Goal: Task Accomplishment & Management: Manage account settings

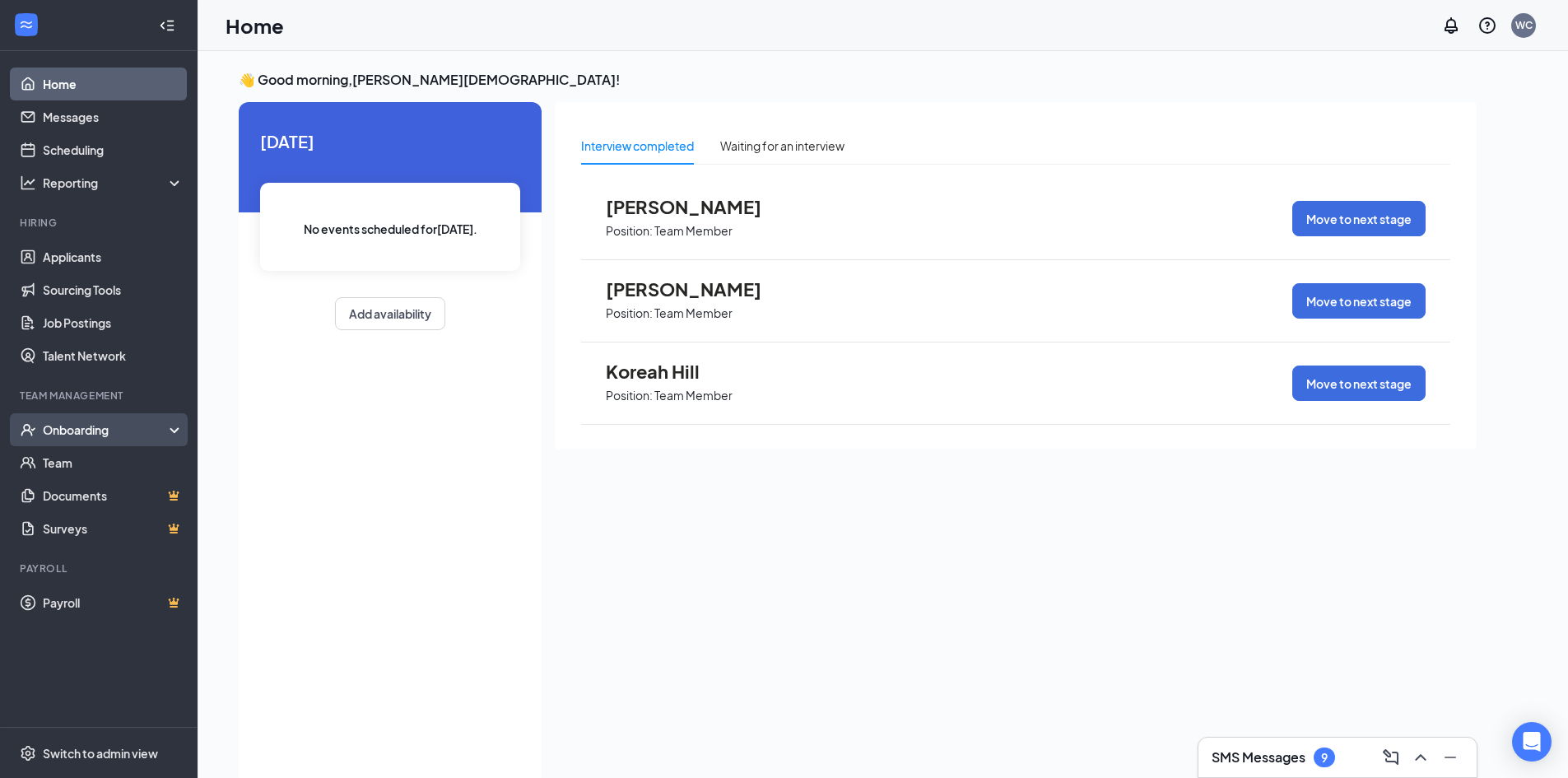
click at [99, 426] on div "Onboarding" at bounding box center [106, 430] width 127 height 17
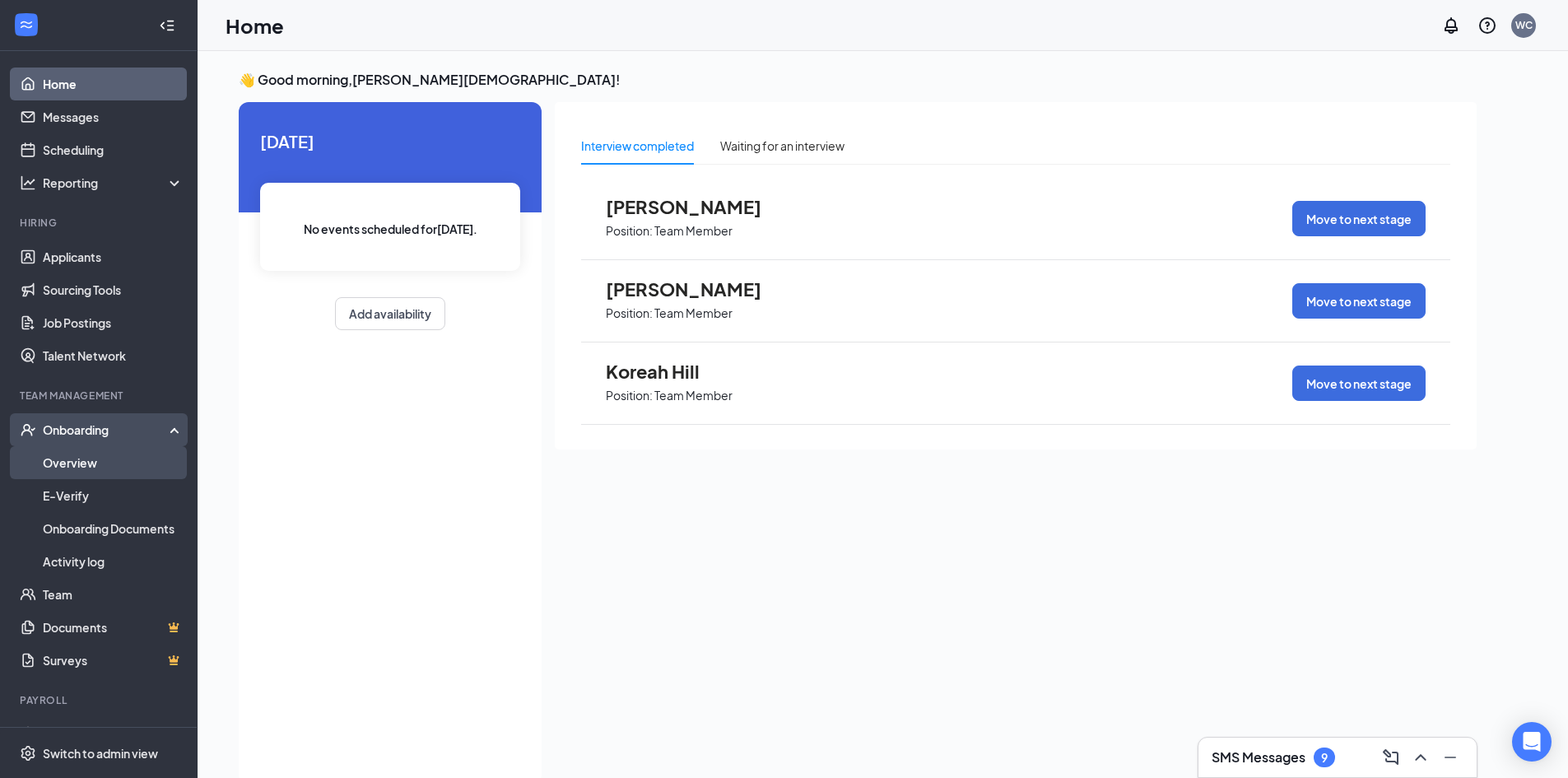
click at [97, 466] on link "Overview" at bounding box center [113, 463] width 141 height 33
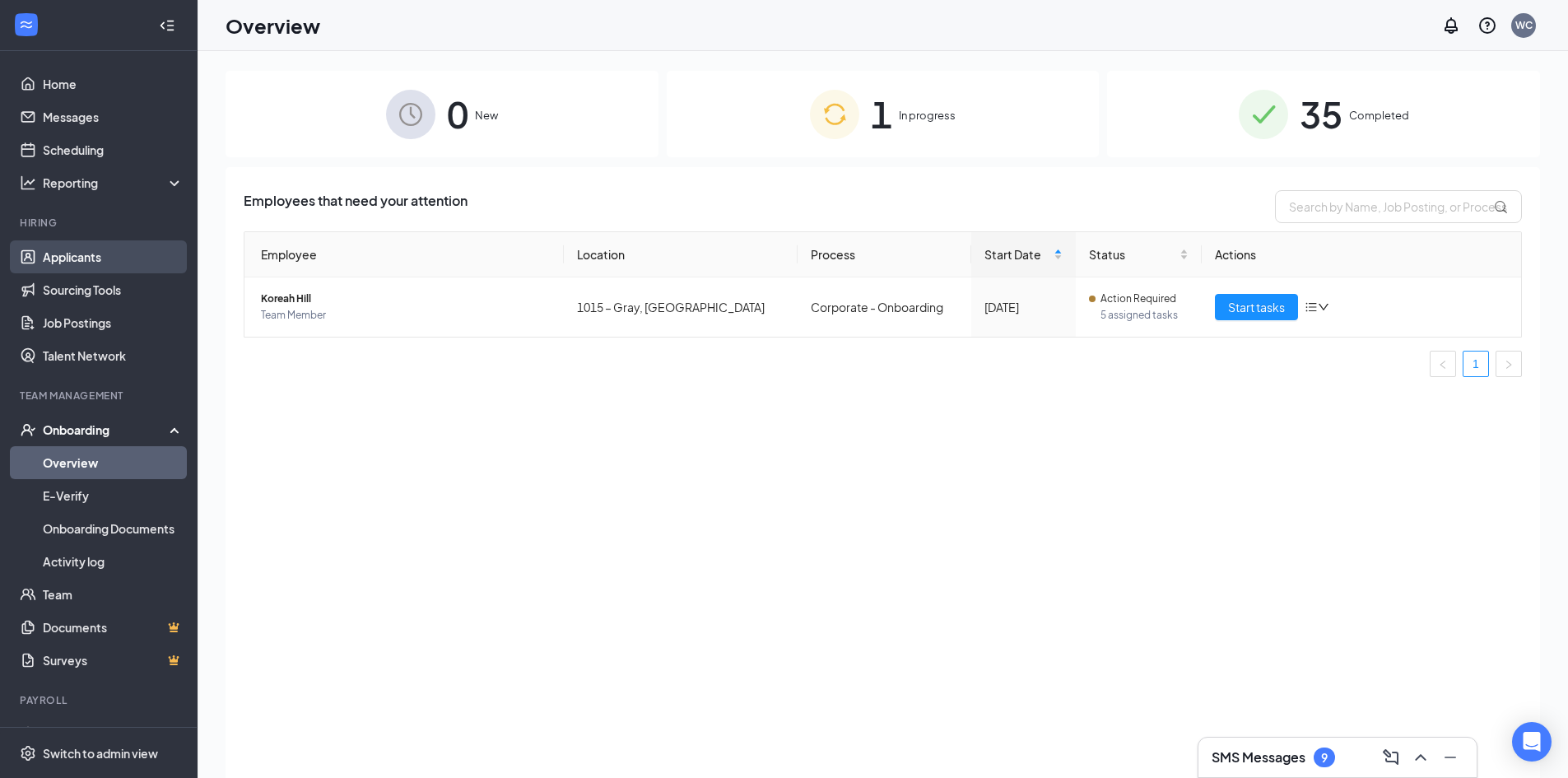
click at [78, 261] on link "Applicants" at bounding box center [113, 257] width 141 height 33
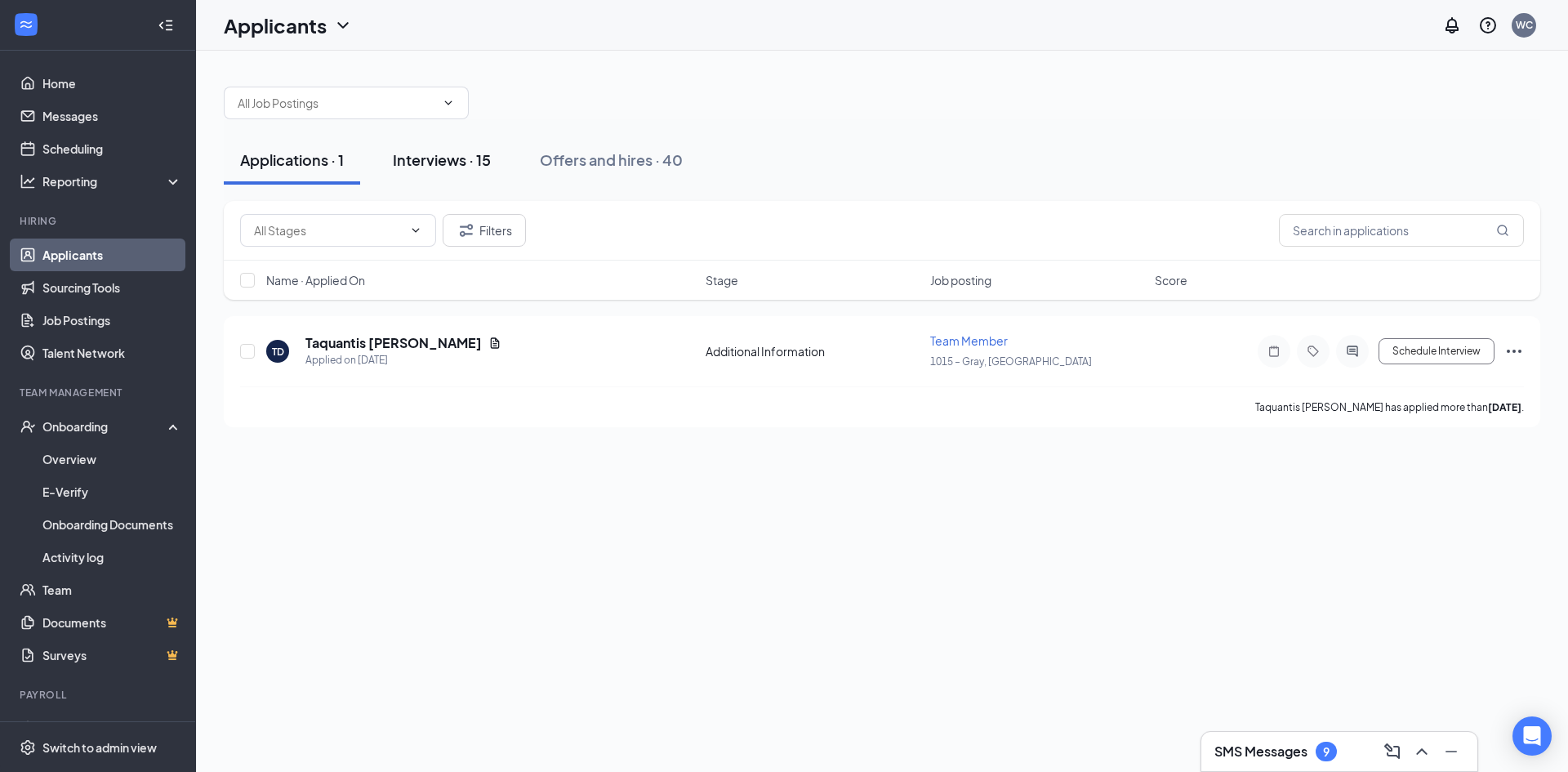
click at [421, 153] on div "Interviews · 15" at bounding box center [442, 160] width 98 height 20
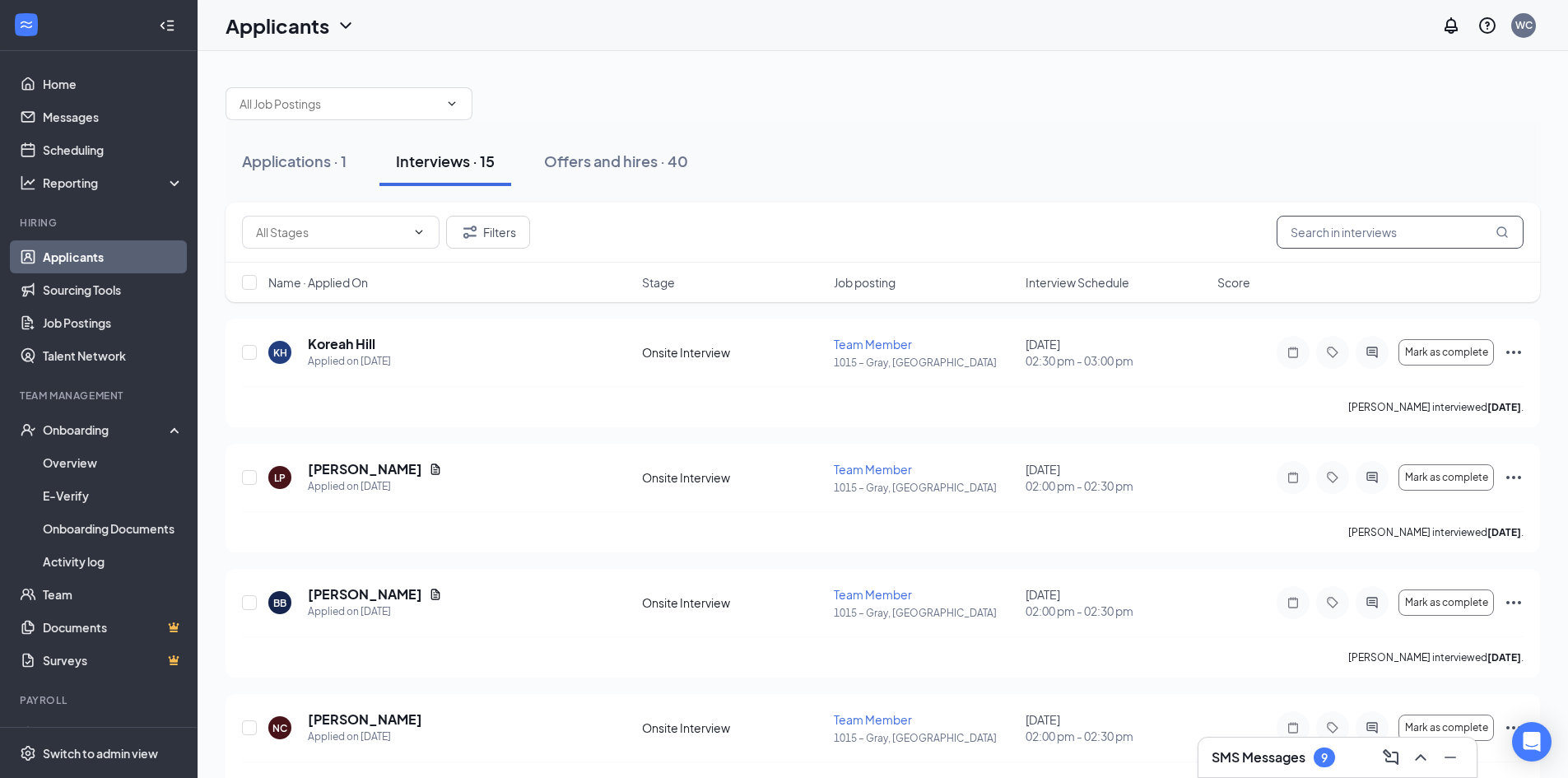
click at [1369, 224] on input "text" at bounding box center [1400, 232] width 247 height 33
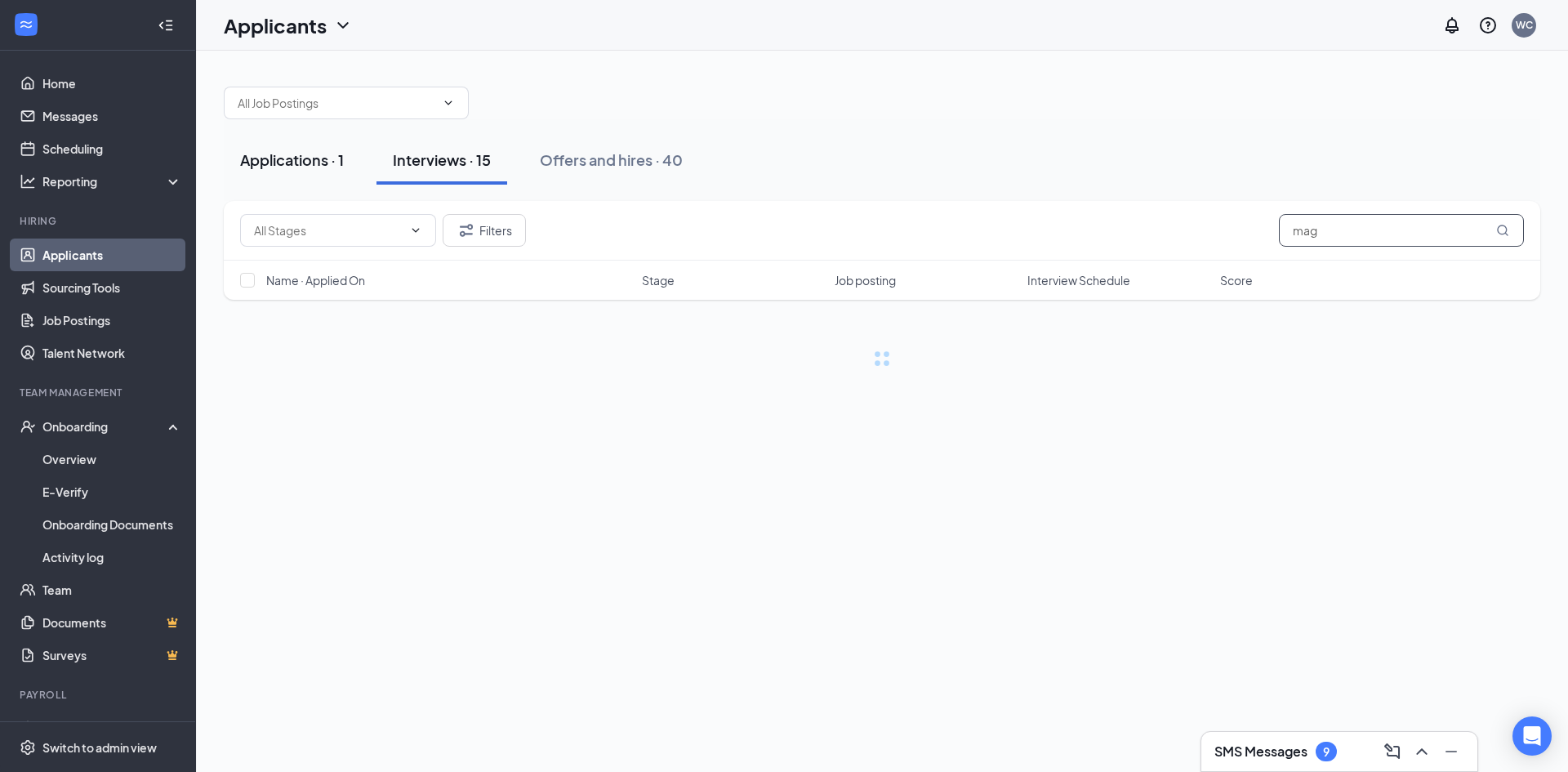
type input "mag"
click at [329, 163] on div "Applications · 1" at bounding box center [291, 160] width 104 height 20
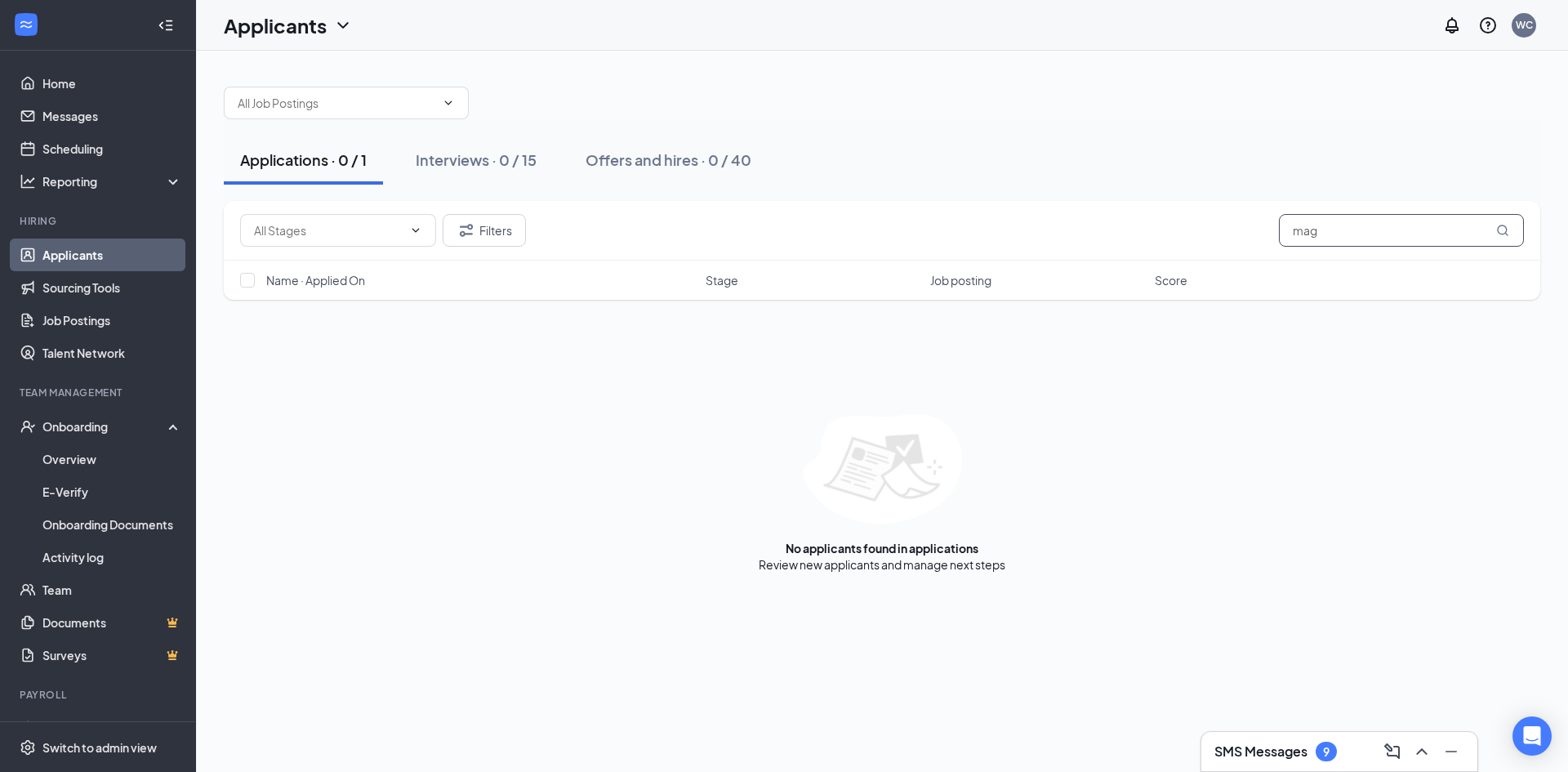
drag, startPoint x: 1384, startPoint y: 236, endPoint x: 1113, endPoint y: 237, distance: 271.0
click at [1113, 237] on div "Filters mag" at bounding box center [881, 230] width 1284 height 33
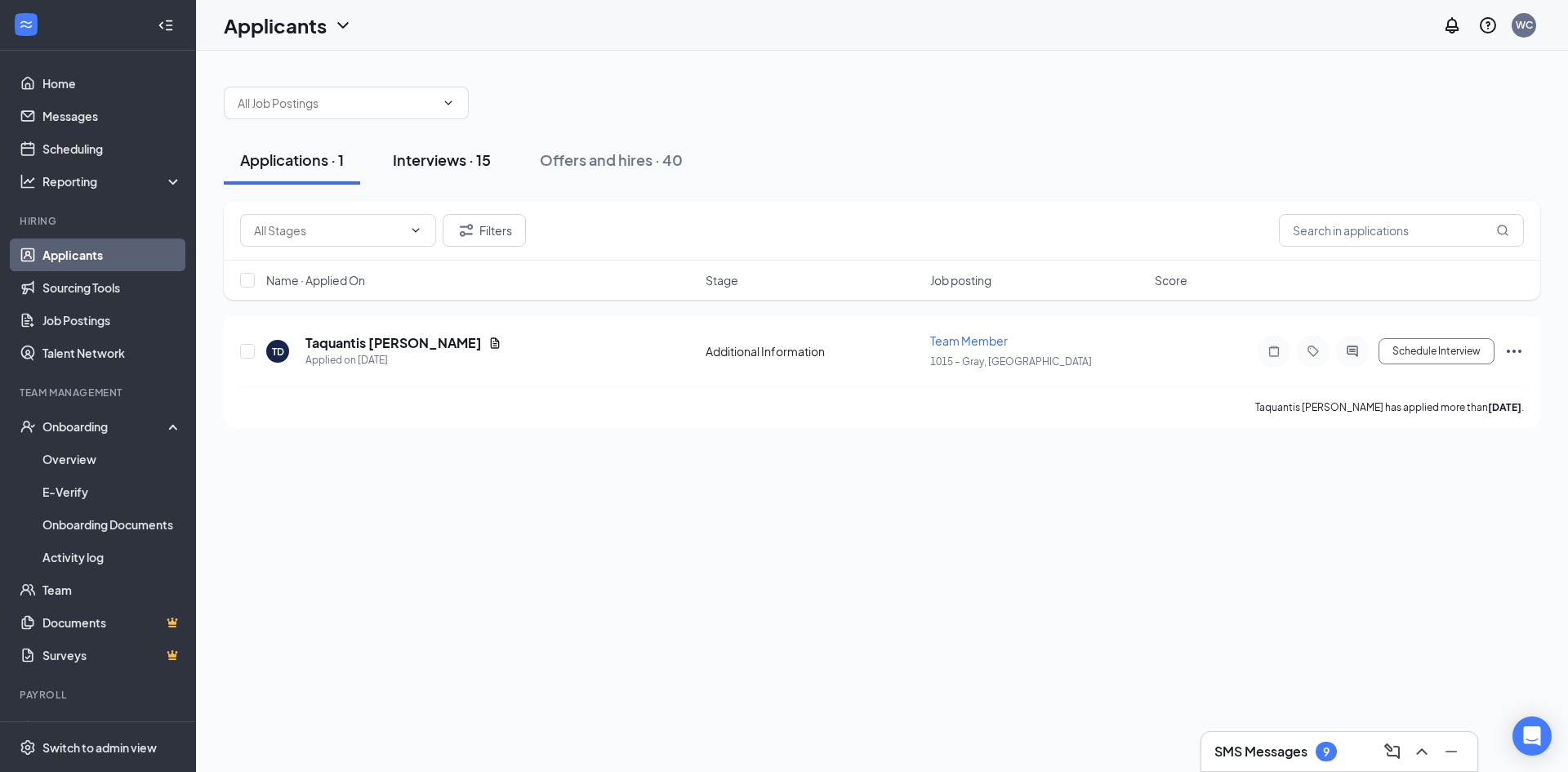
click at [410, 160] on div "Interviews · 15" at bounding box center [442, 160] width 98 height 20
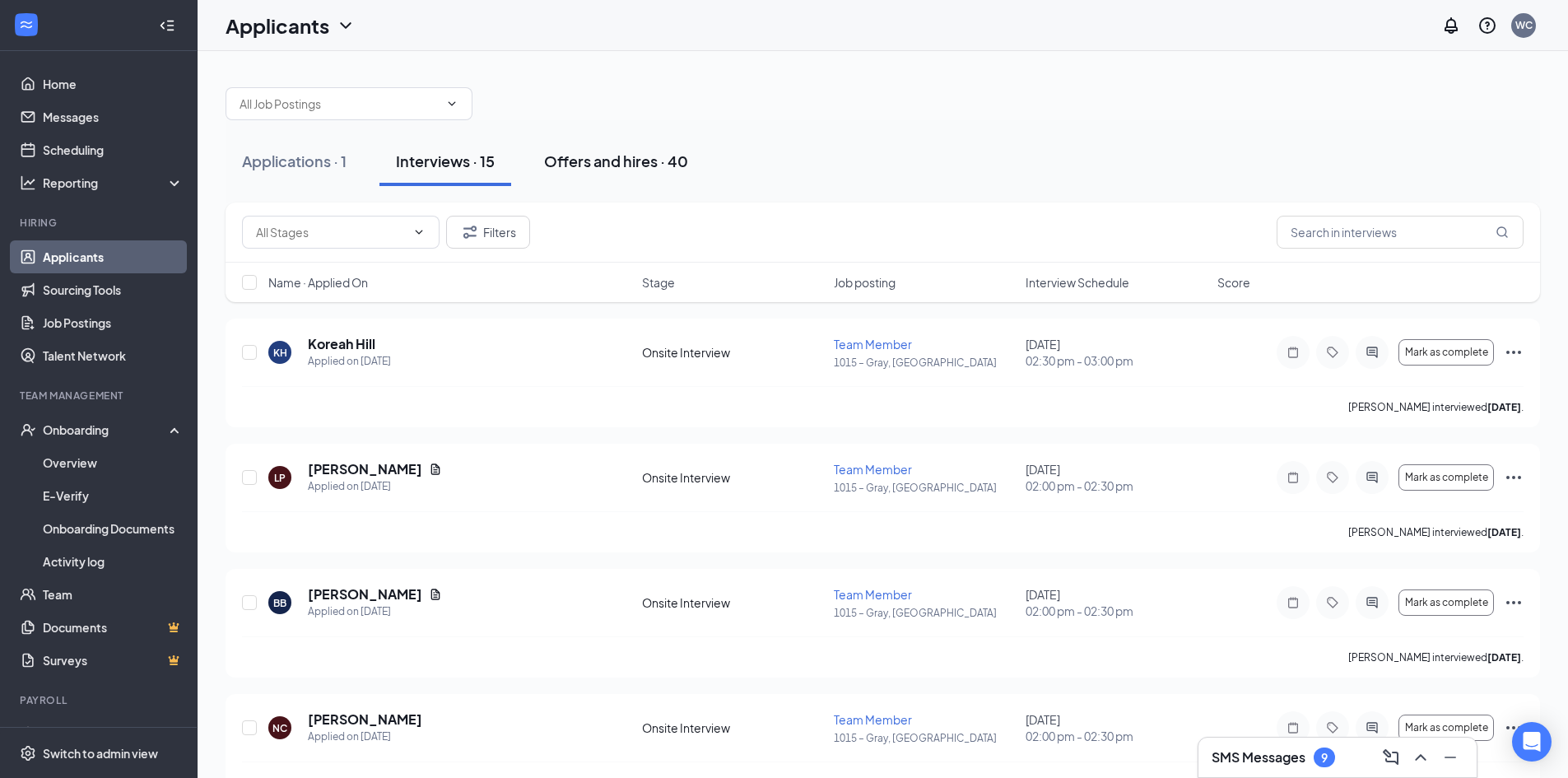
click at [599, 149] on button "Offers and hires · 40" at bounding box center [616, 162] width 177 height 50
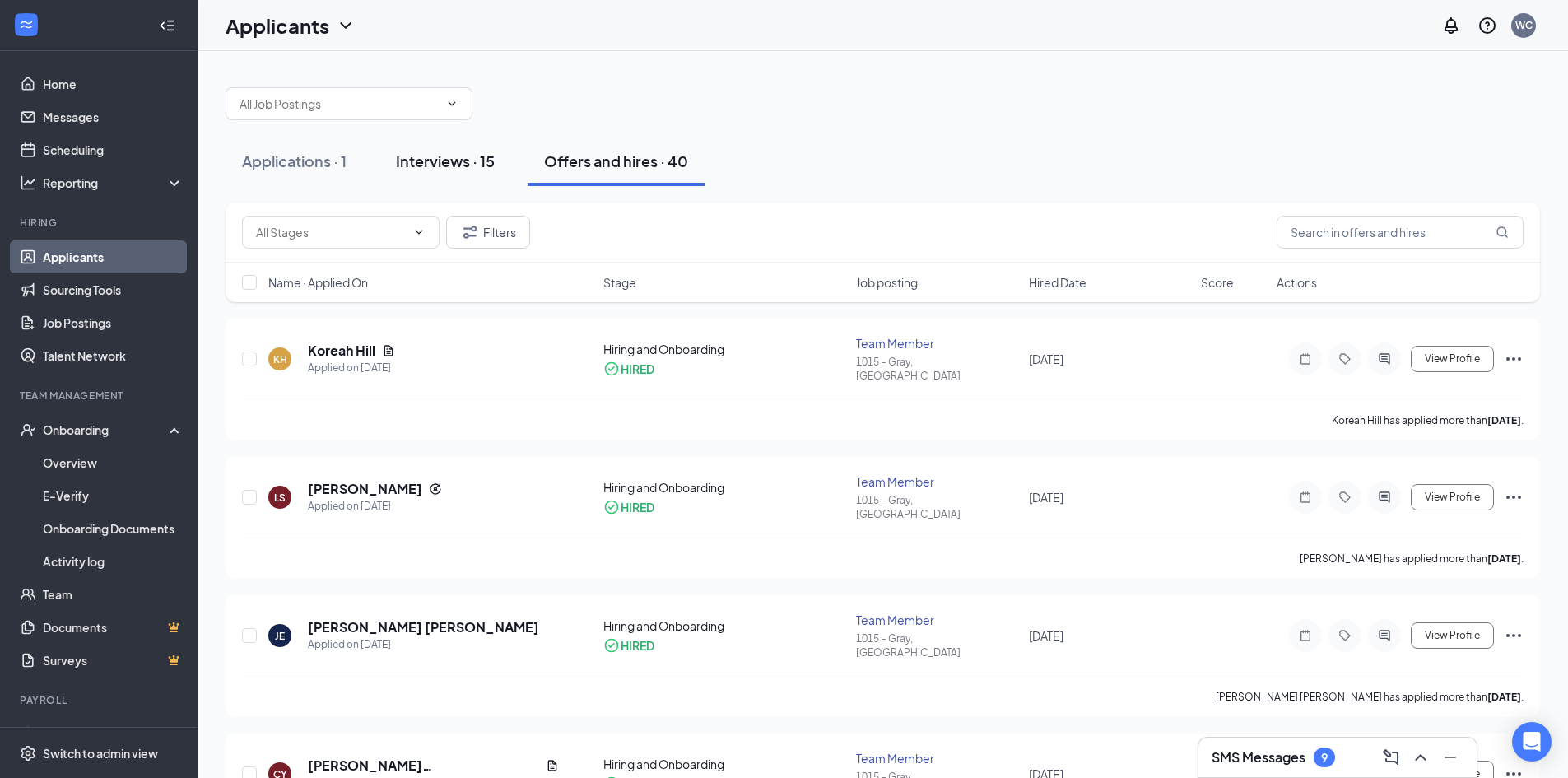
click at [407, 168] on div "Interviews · 15" at bounding box center [445, 161] width 99 height 21
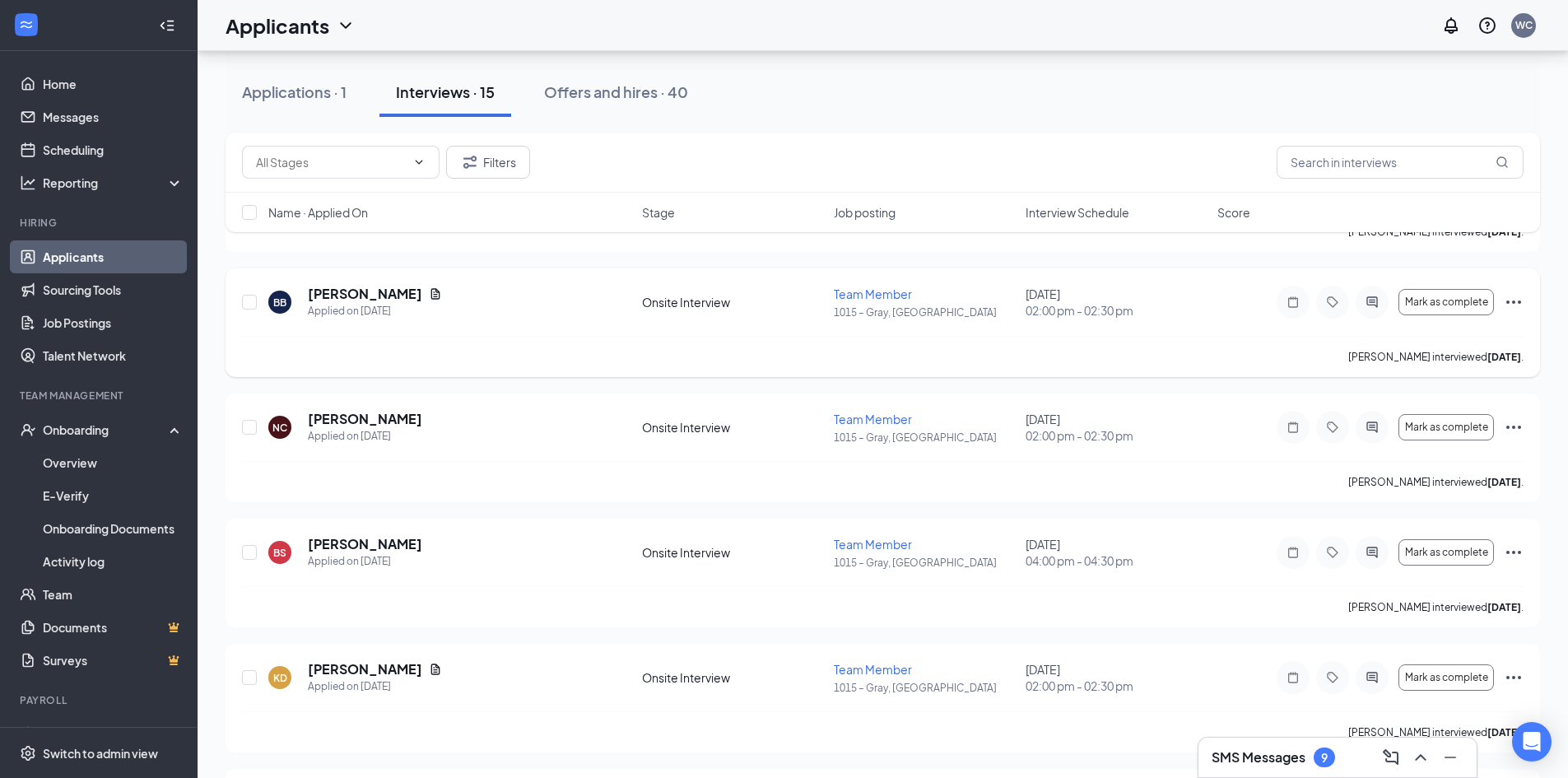
scroll to position [329, 0]
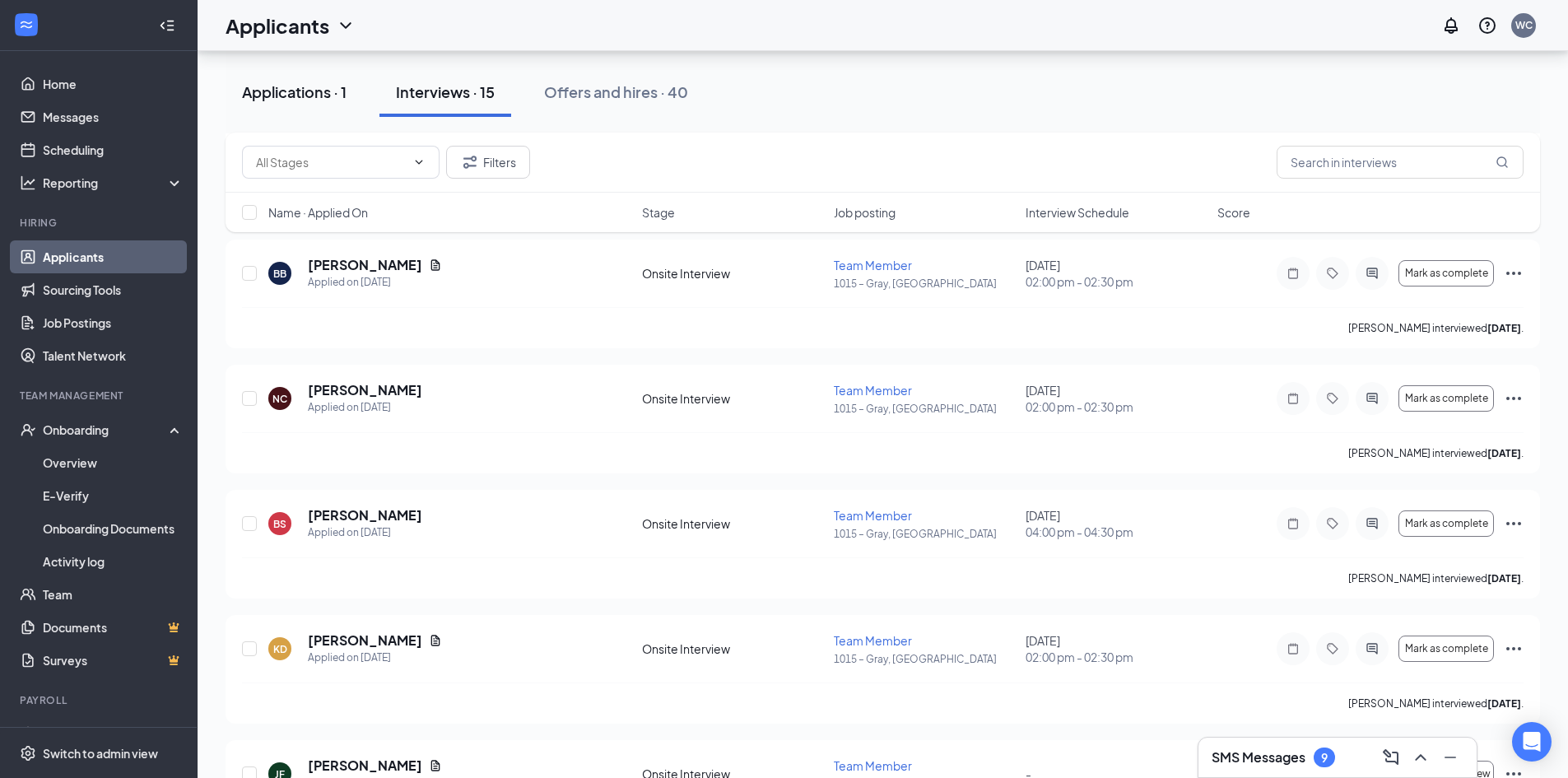
click at [356, 87] on button "Applications · 1" at bounding box center [294, 92] width 138 height 50
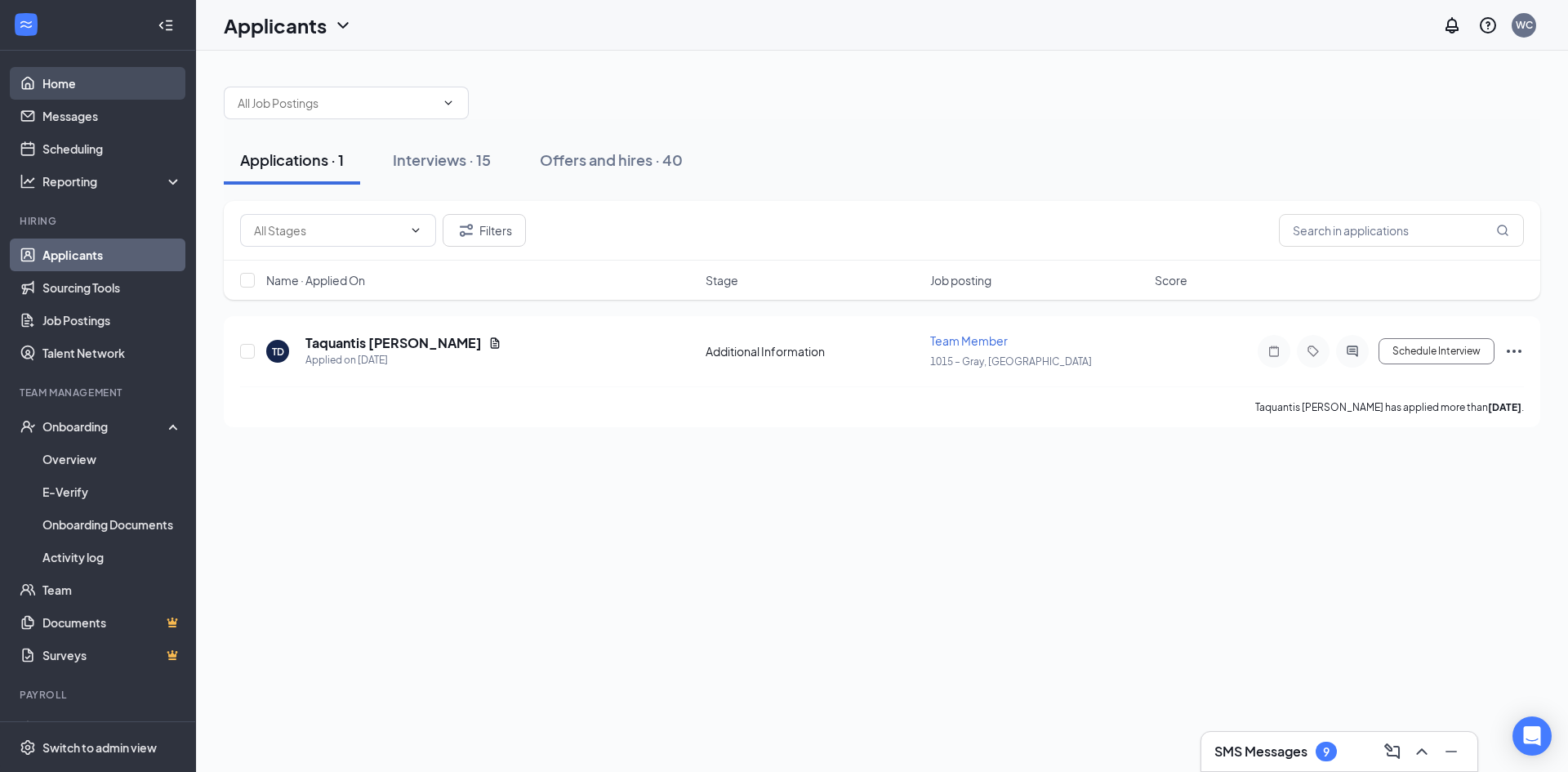
click at [76, 85] on link "Home" at bounding box center [112, 84] width 140 height 33
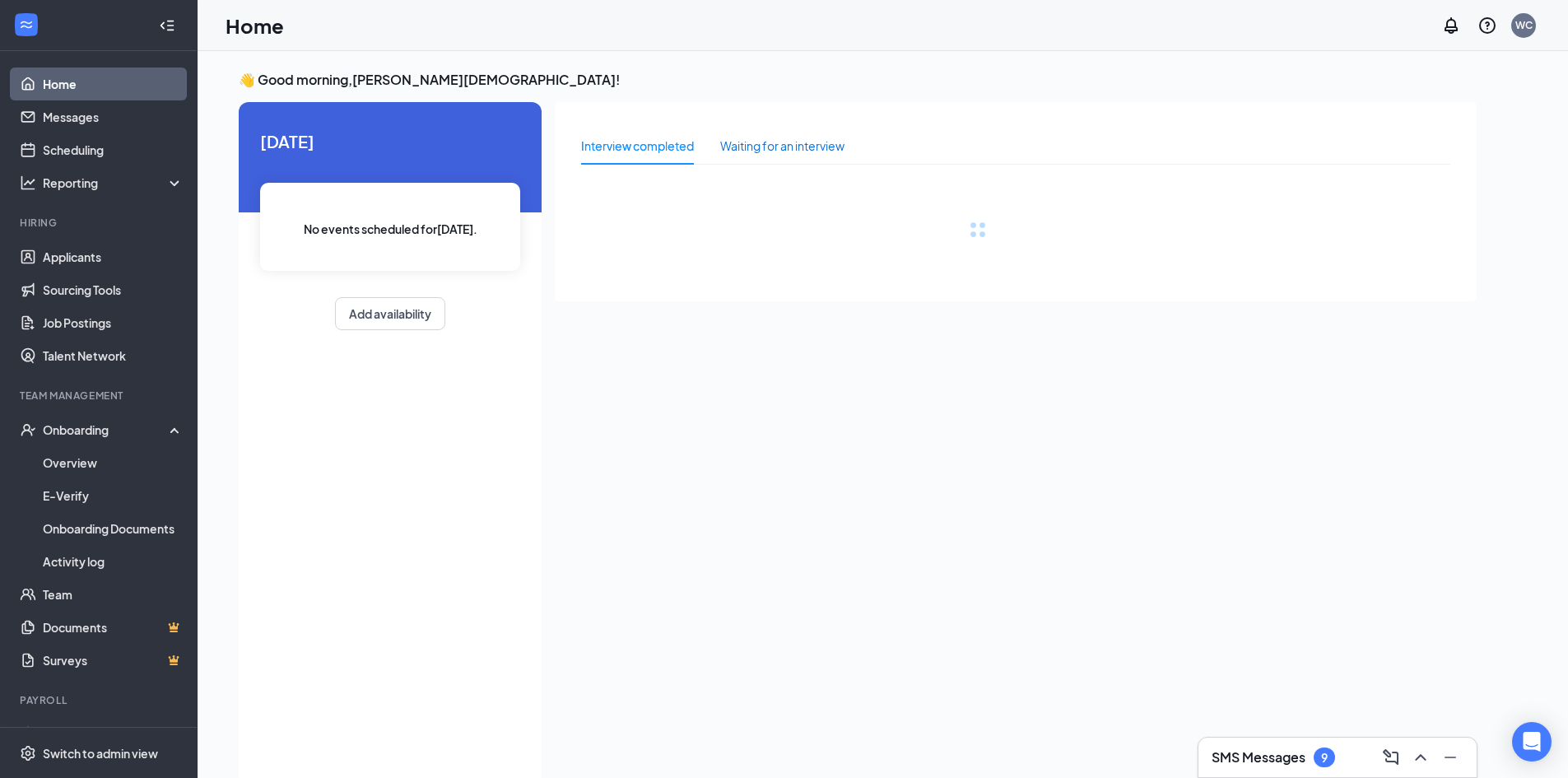
click at [777, 148] on div "Waiting for an interview" at bounding box center [782, 146] width 125 height 18
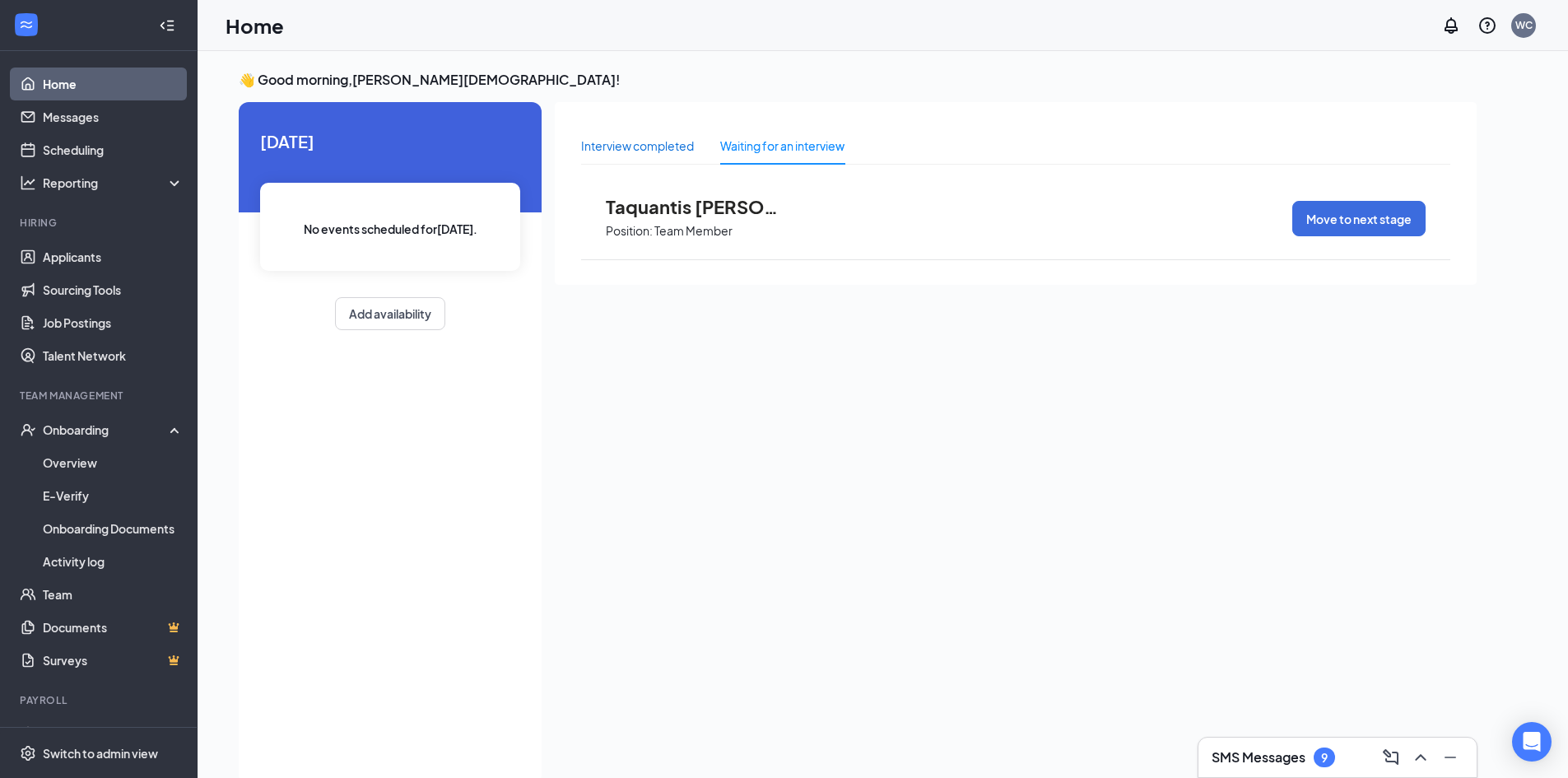
click at [615, 146] on div "Interview completed" at bounding box center [638, 146] width 113 height 18
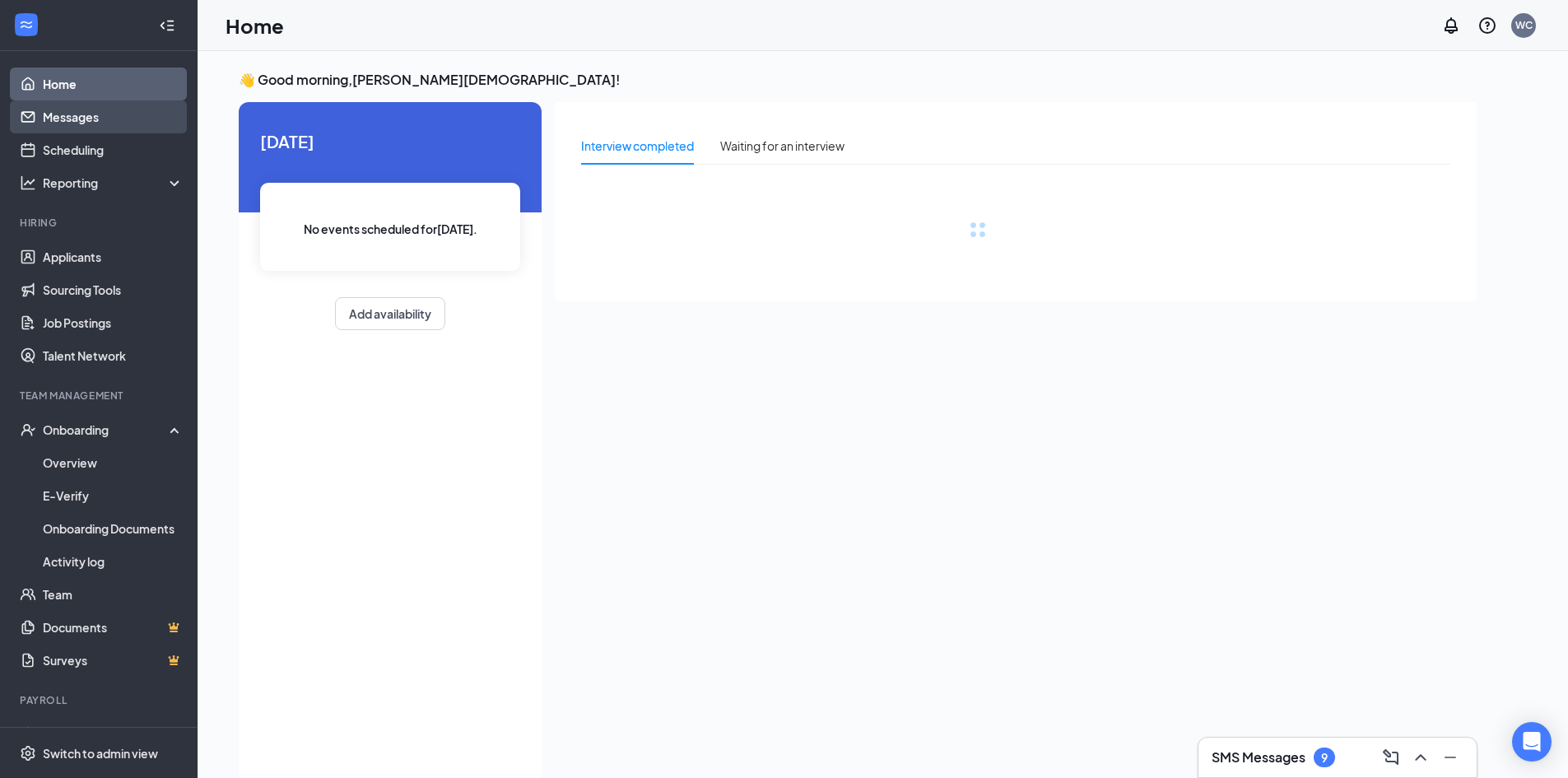
click at [96, 117] on link "Messages" at bounding box center [113, 117] width 141 height 33
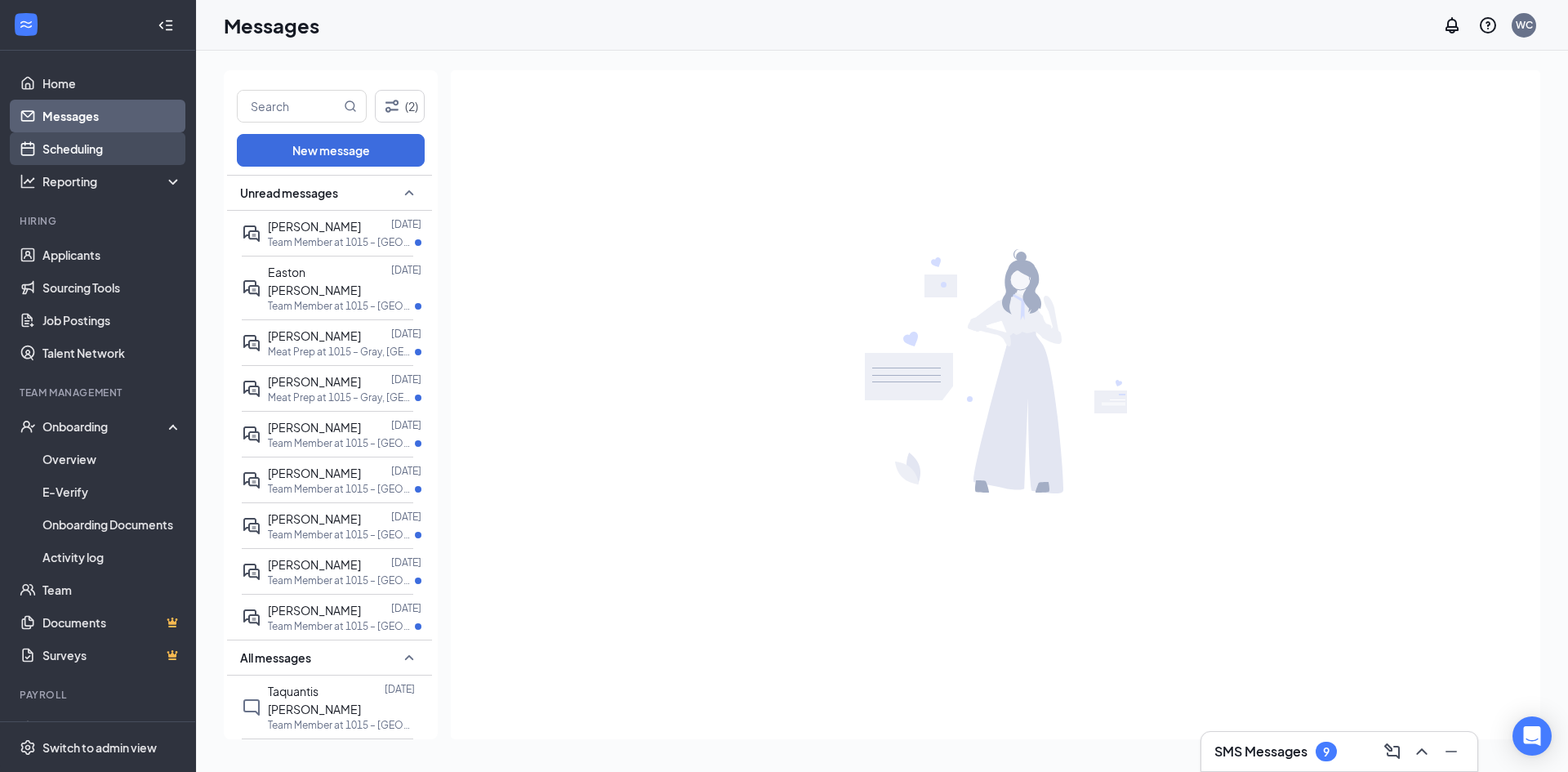
click at [110, 157] on link "Scheduling" at bounding box center [112, 149] width 140 height 33
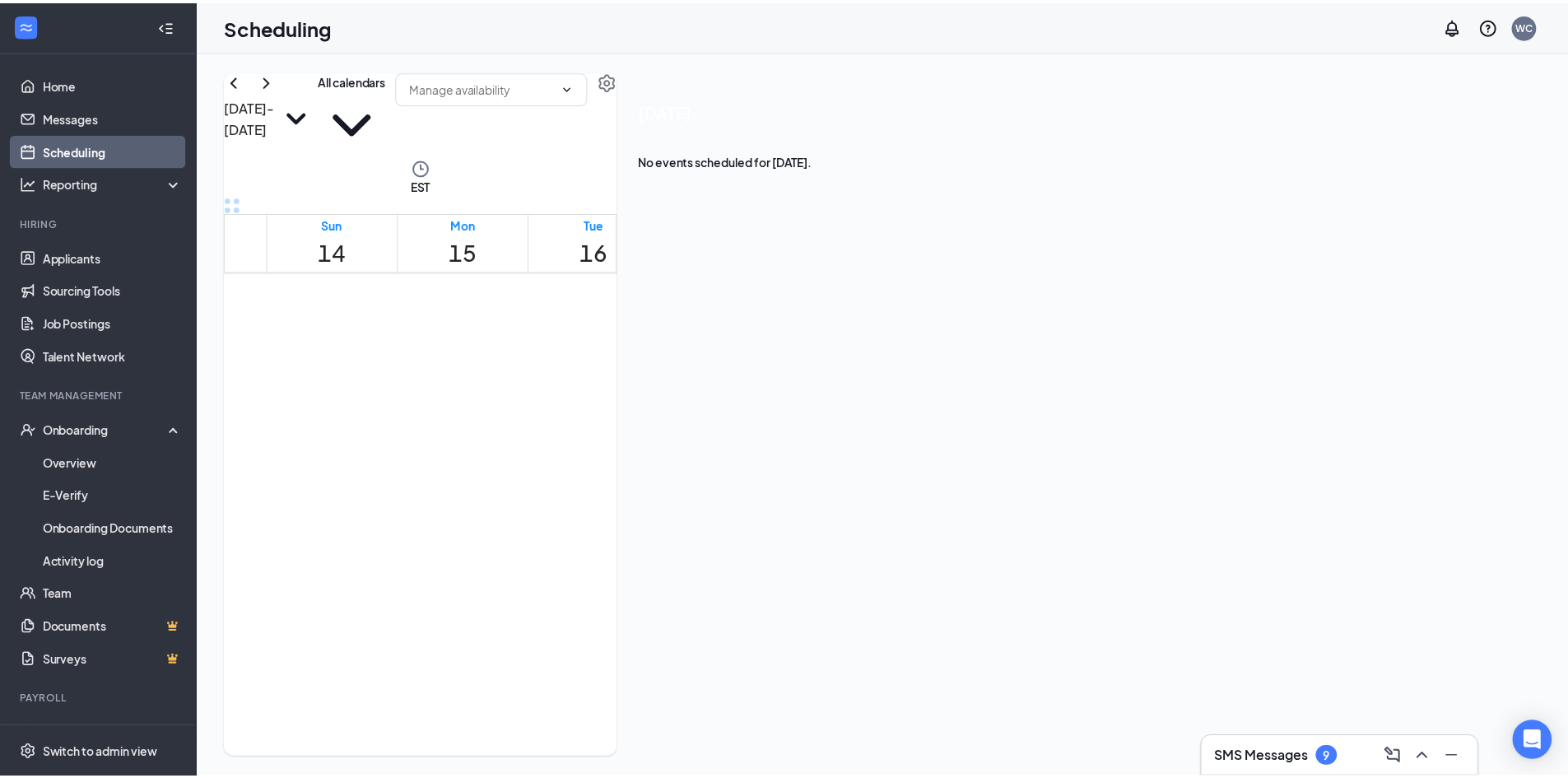
scroll to position [809, 0]
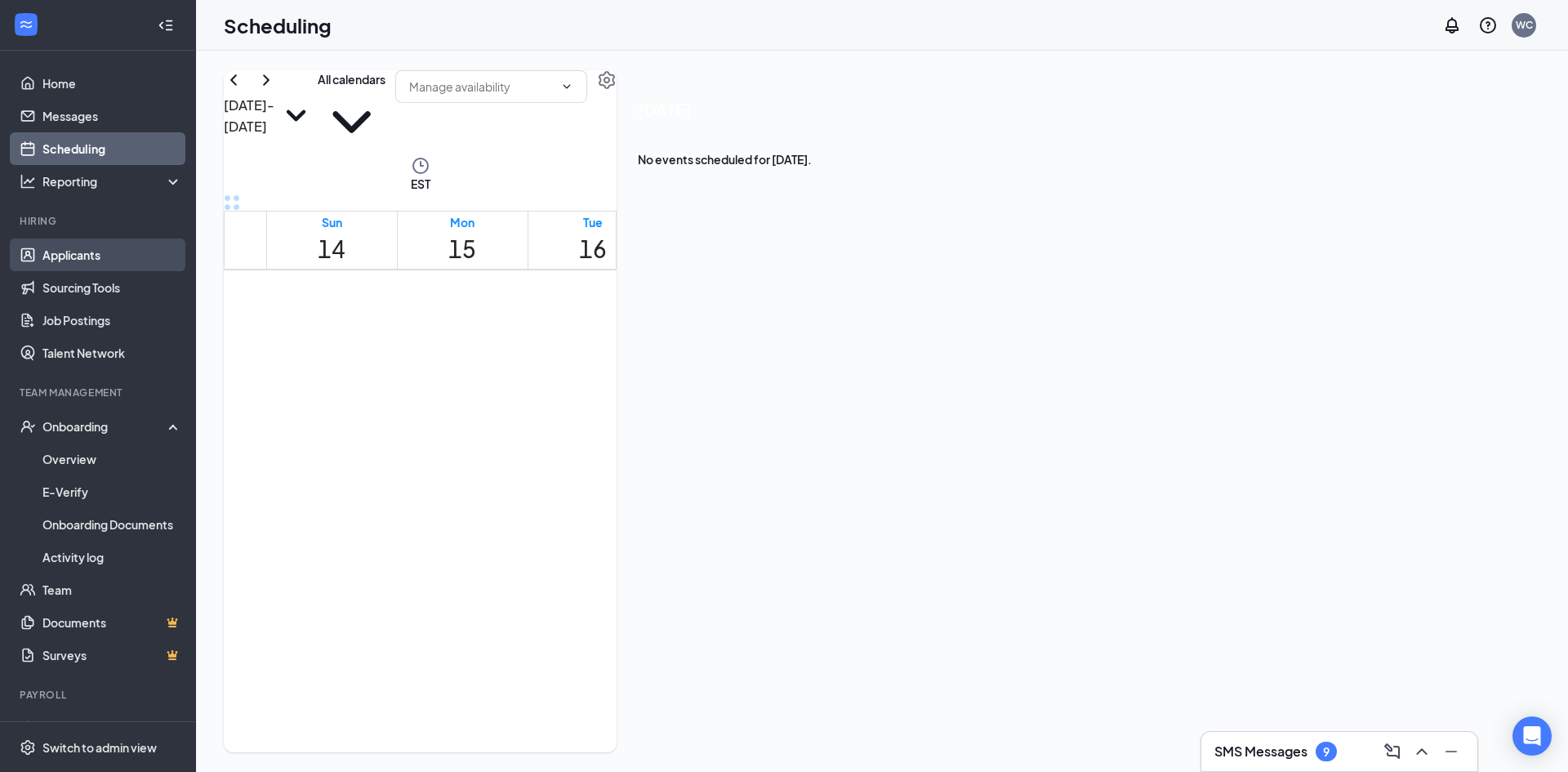
click at [102, 255] on link "Applicants" at bounding box center [112, 255] width 140 height 33
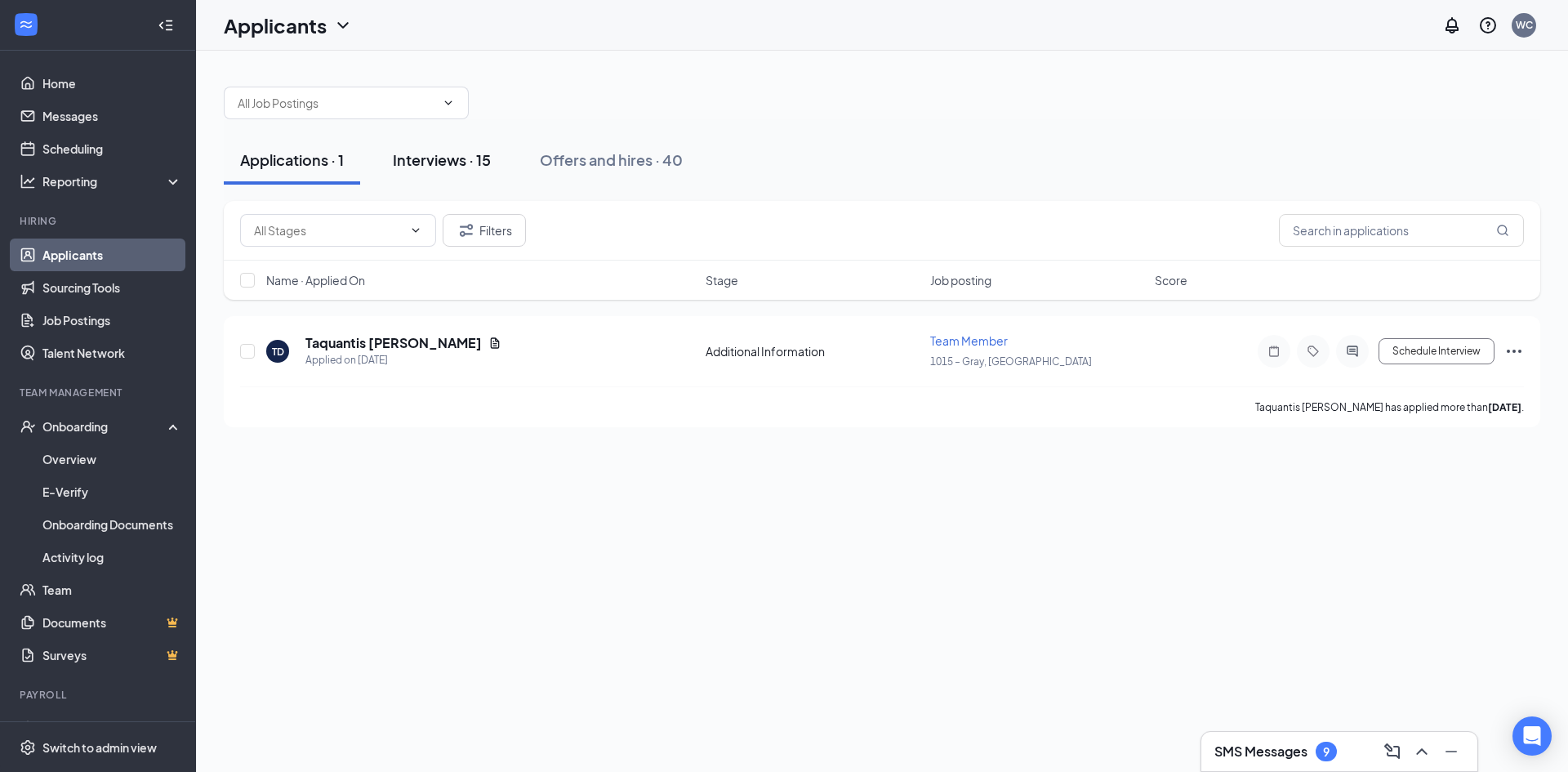
click at [397, 166] on div "Interviews · 15" at bounding box center [442, 160] width 98 height 20
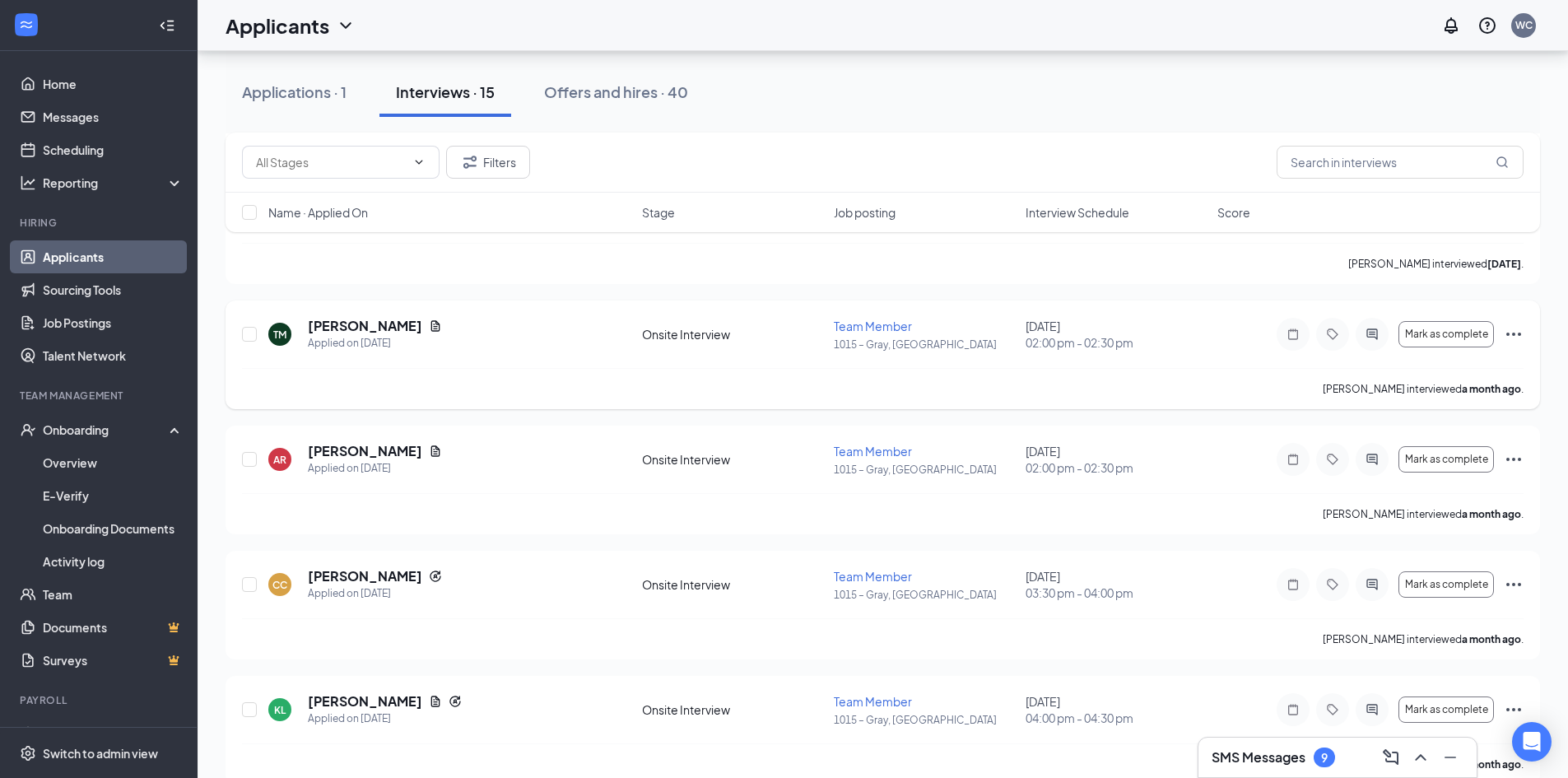
scroll to position [1421, 0]
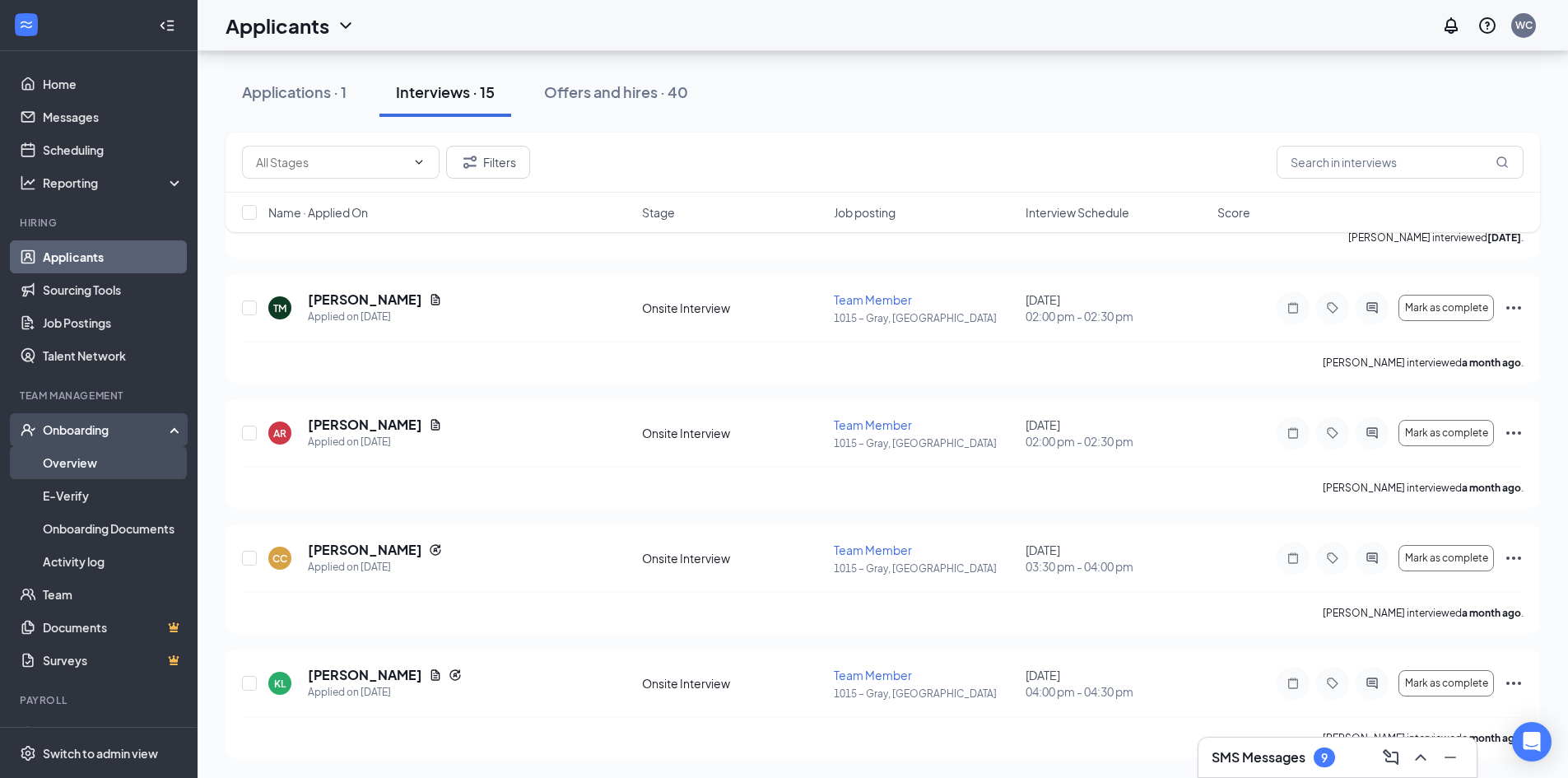
click at [90, 461] on link "Overview" at bounding box center [113, 463] width 141 height 33
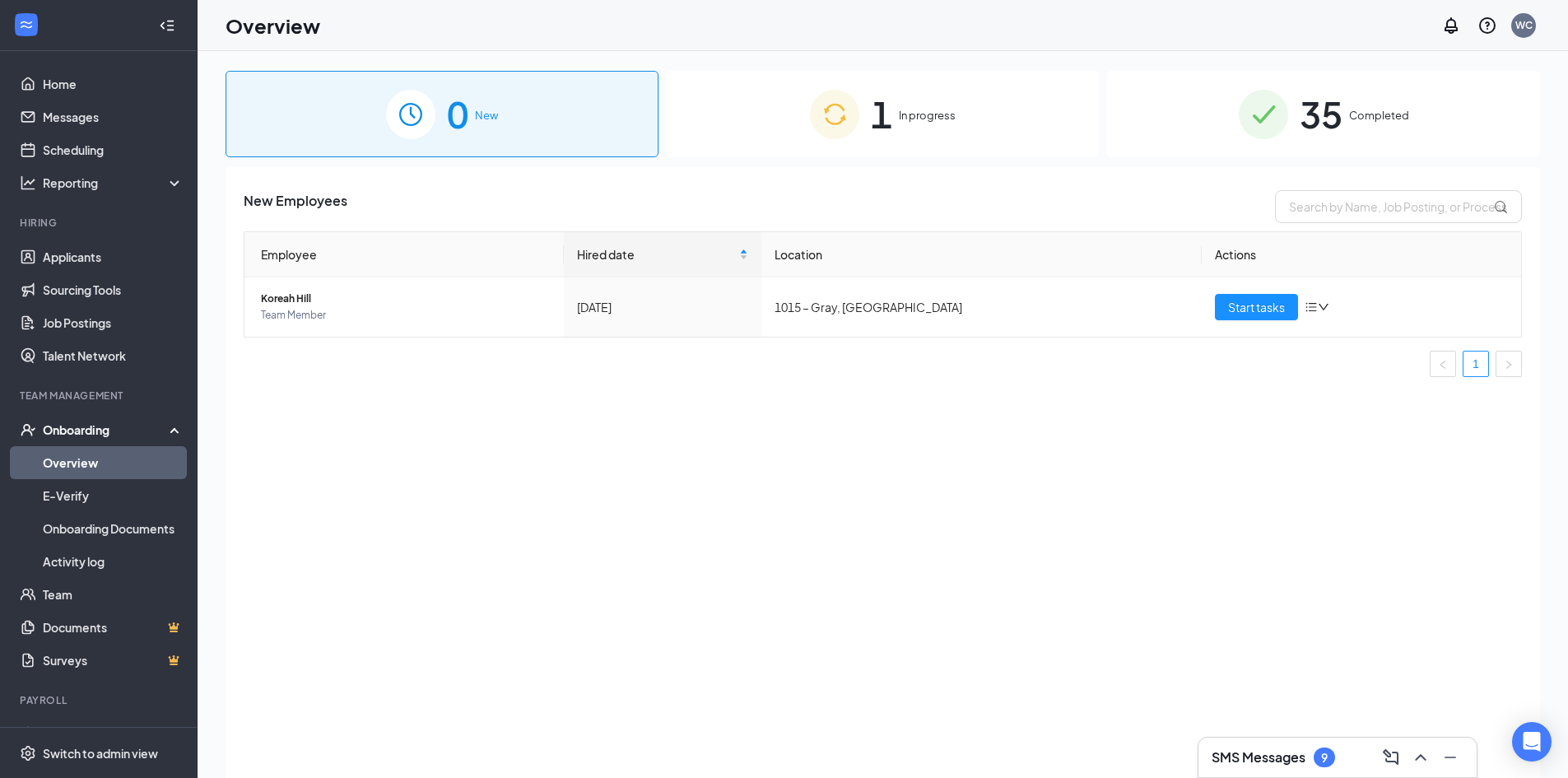
click at [883, 103] on span "1" at bounding box center [882, 114] width 21 height 57
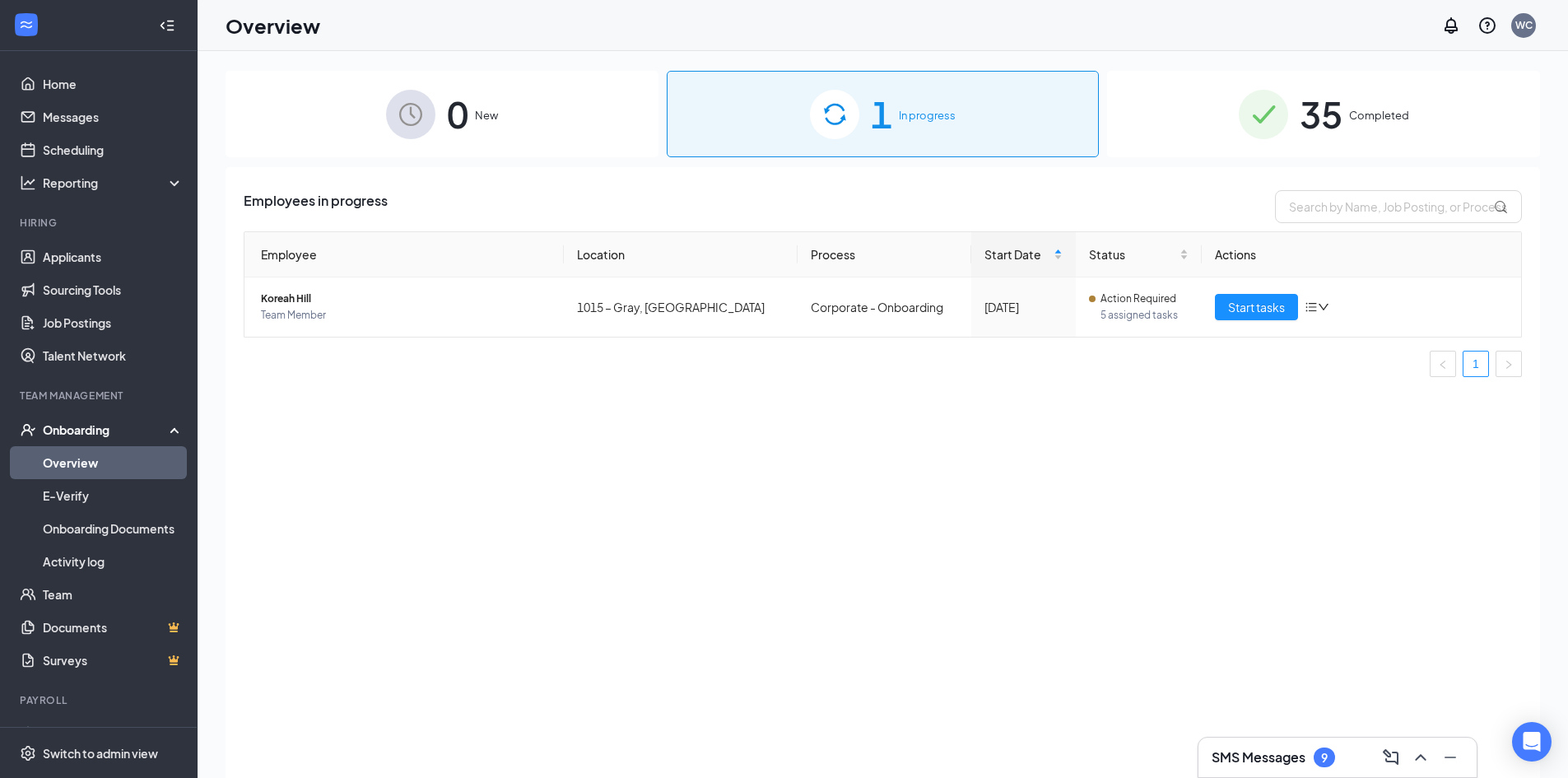
click at [445, 121] on div "0 New" at bounding box center [441, 114] width 433 height 87
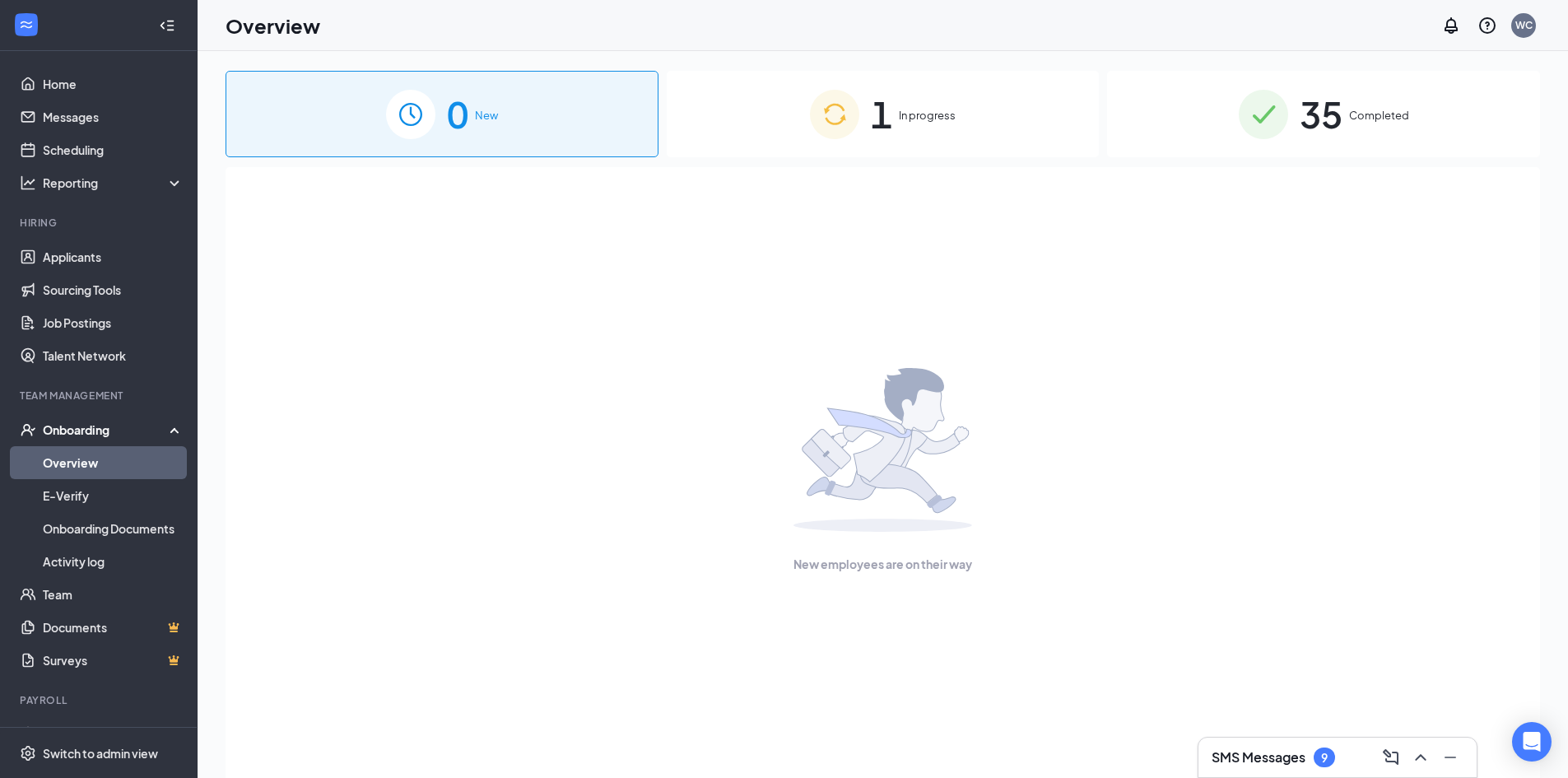
click at [882, 106] on span "1" at bounding box center [882, 114] width 21 height 57
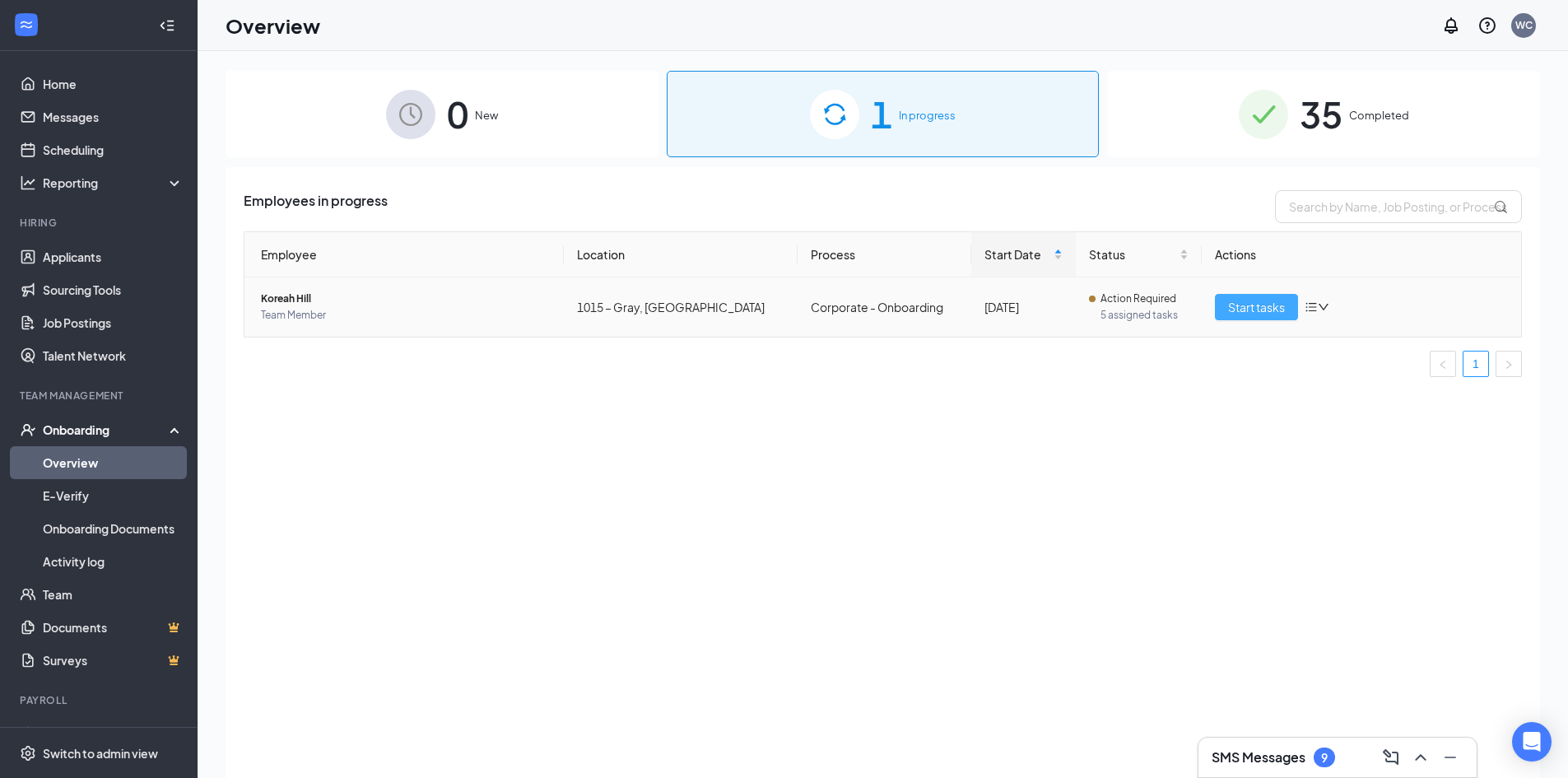
click at [1269, 306] on span "Start tasks" at bounding box center [1256, 307] width 57 height 18
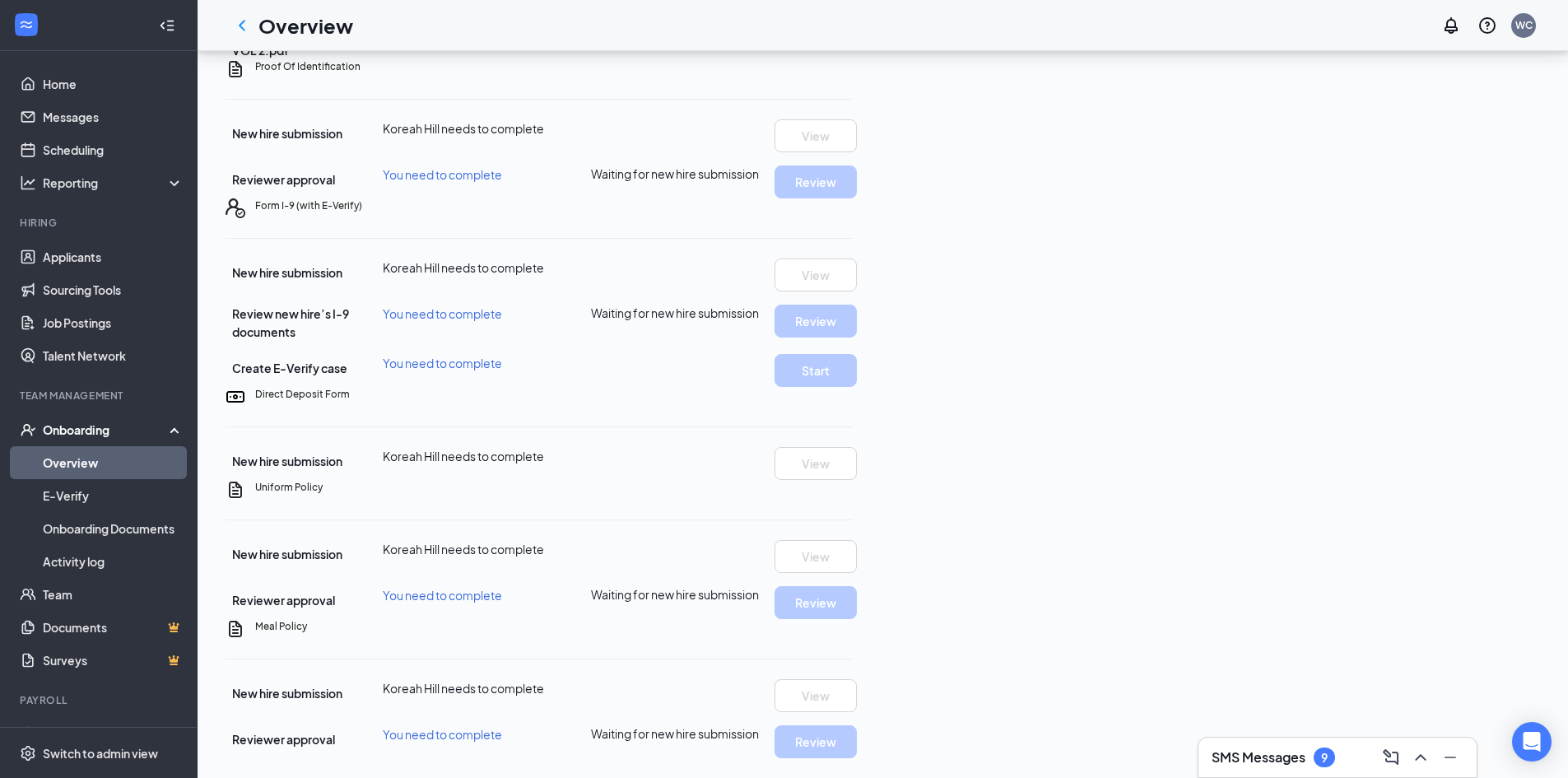
scroll to position [223, 0]
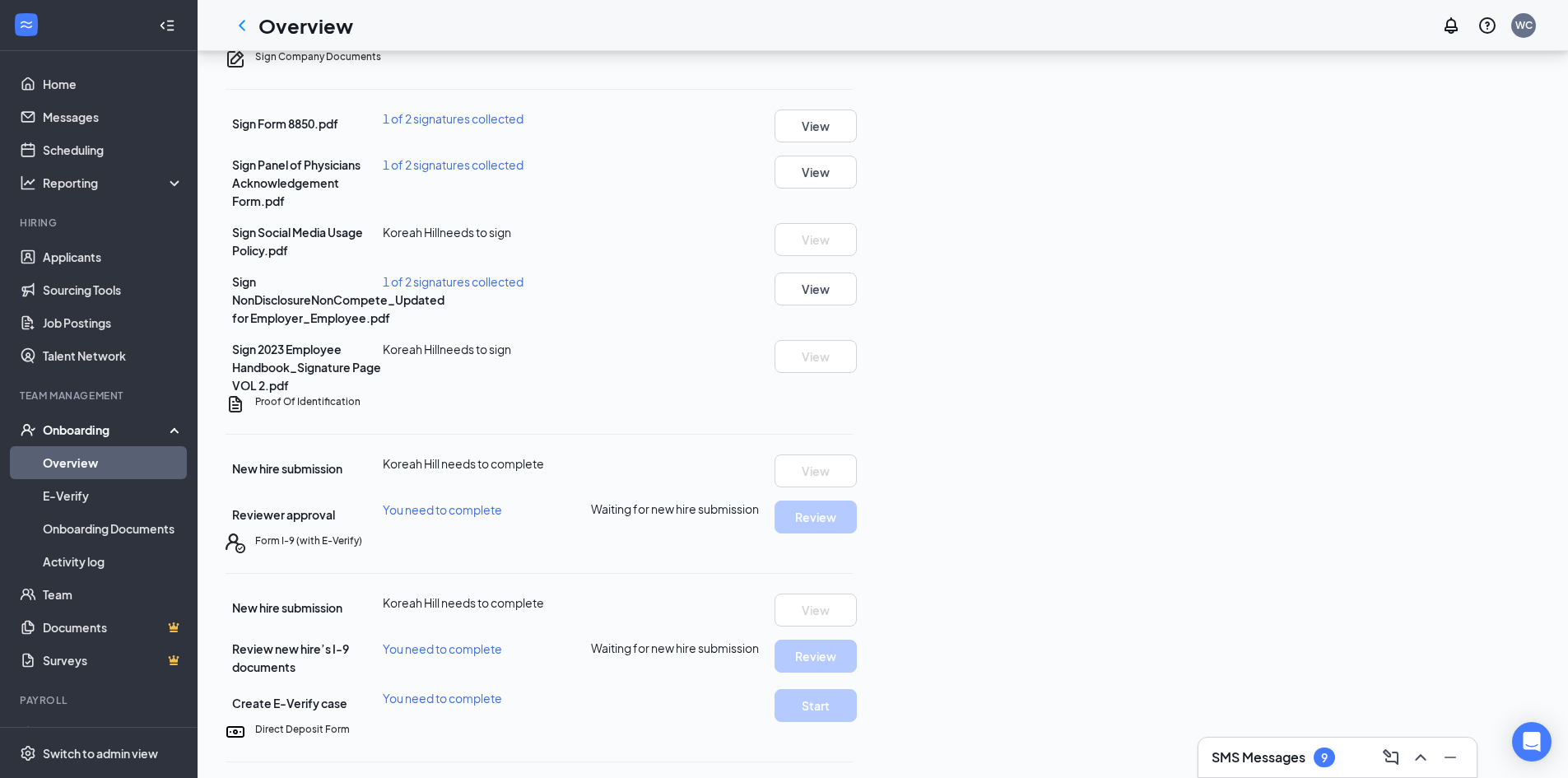
click at [107, 459] on link "Overview" at bounding box center [113, 463] width 141 height 33
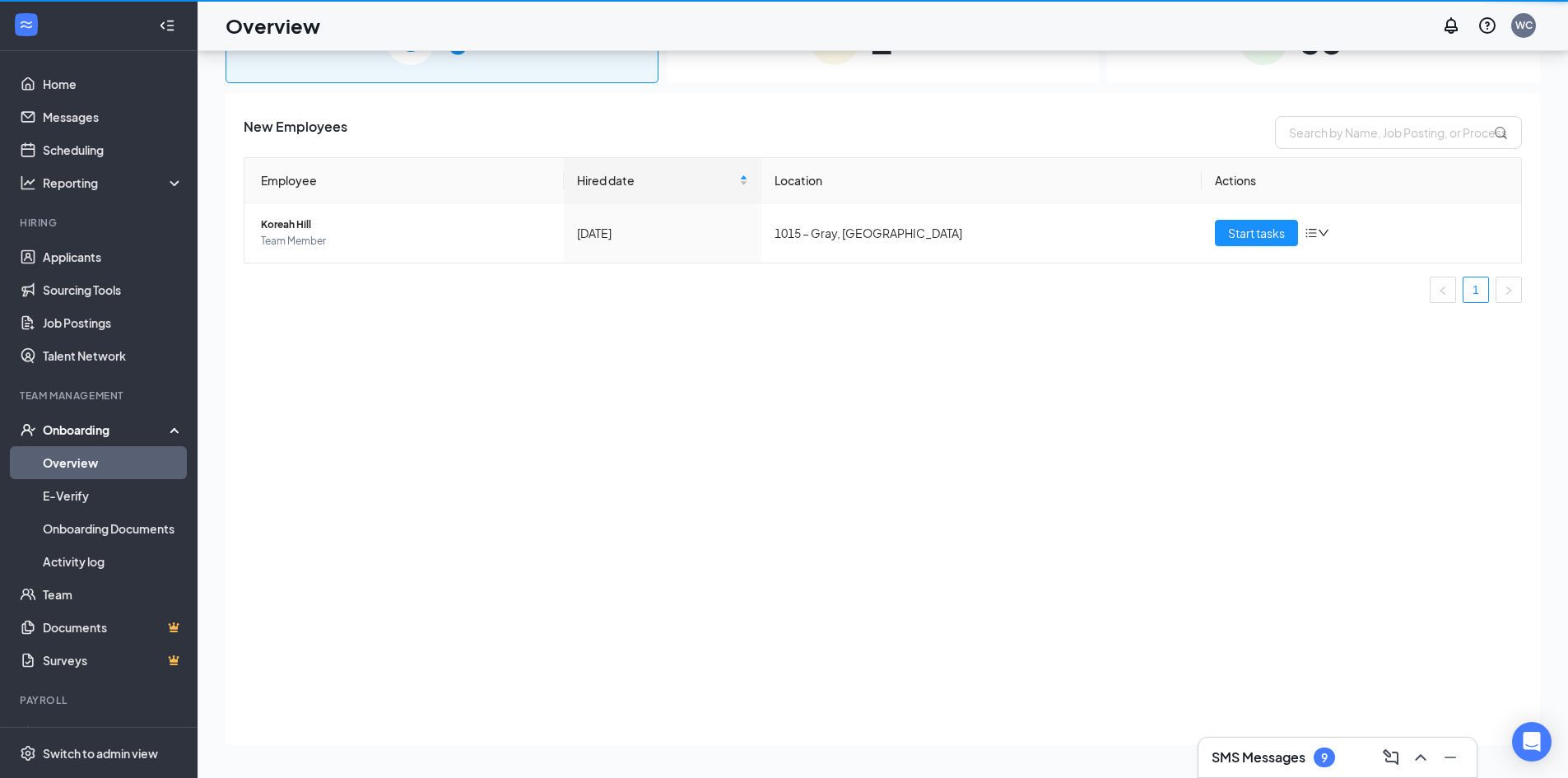
scroll to position [74, 0]
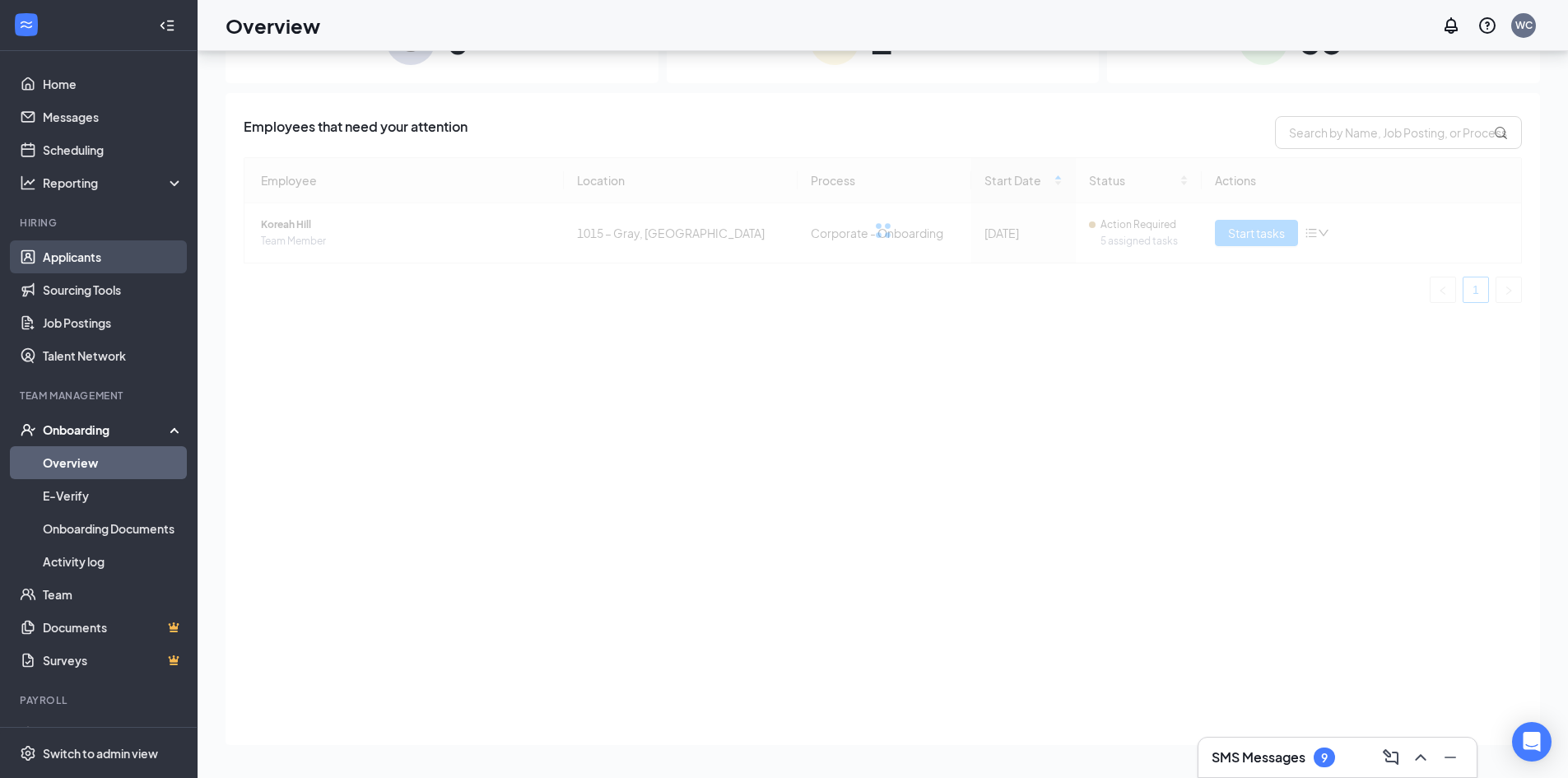
click at [121, 257] on link "Applicants" at bounding box center [113, 257] width 141 height 33
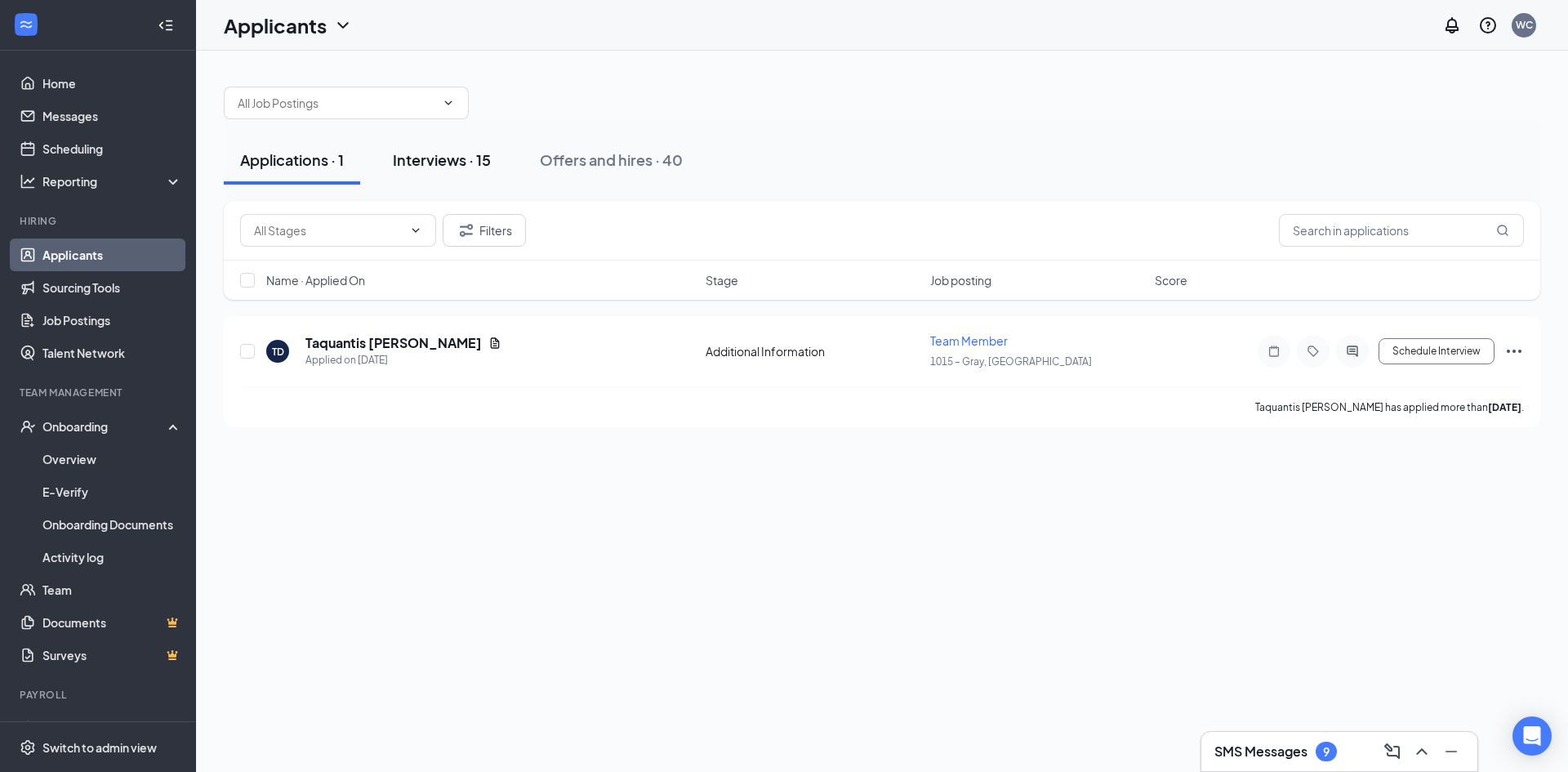
click at [441, 162] on div "Interviews · 15" at bounding box center [442, 160] width 98 height 20
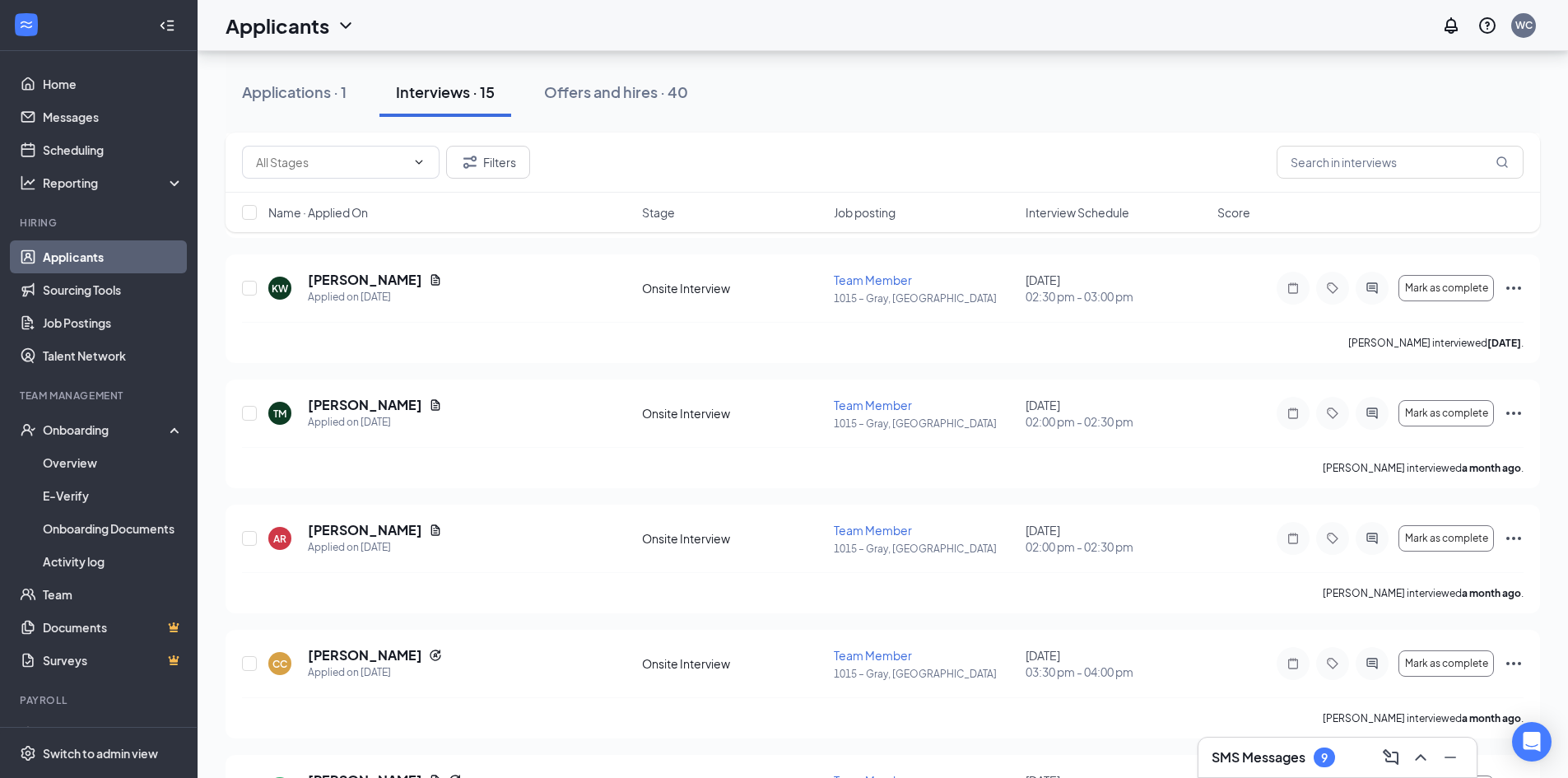
scroll to position [1257, 0]
